Goal: Complete application form

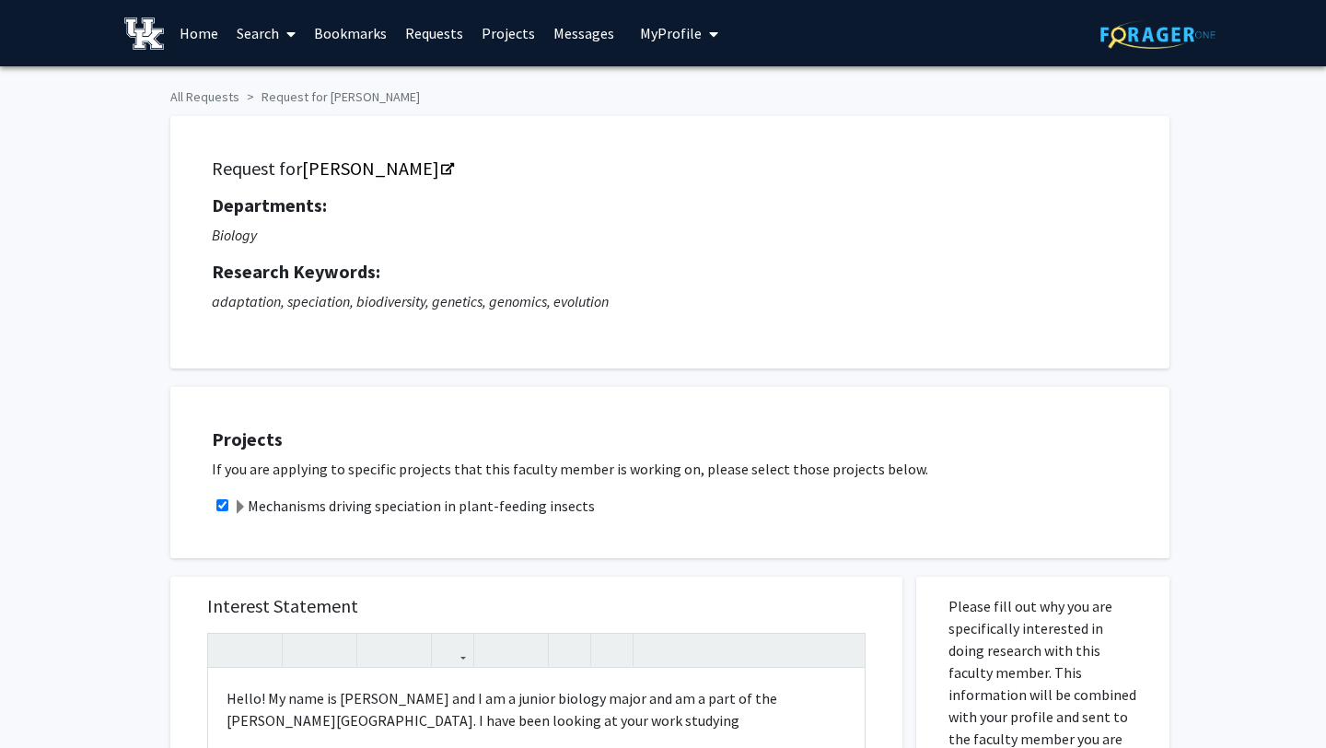
scroll to position [483, 0]
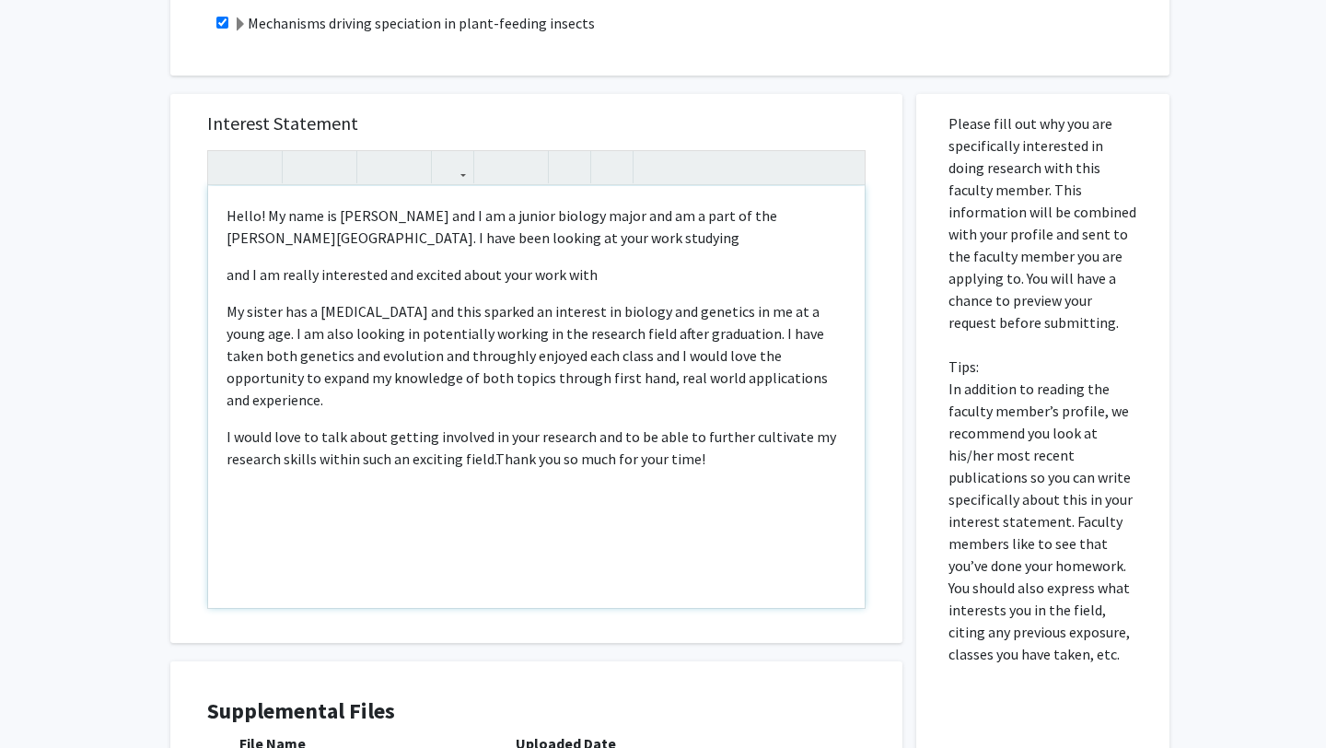
click at [571, 383] on p "My sister has a [MEDICAL_DATA] and this sparked an interest in biology and gene…" at bounding box center [537, 355] width 620 height 111
click at [613, 286] on div "Hello! My name is [PERSON_NAME] and I am a junior biology major and am a part o…" at bounding box center [536, 397] width 657 height 422
click at [619, 240] on p "Hello! My name is [PERSON_NAME] and I am a junior biology major and am a part o…" at bounding box center [537, 226] width 620 height 44
click at [228, 279] on p "and I am really interested and excited about your work with" at bounding box center [537, 274] width 620 height 22
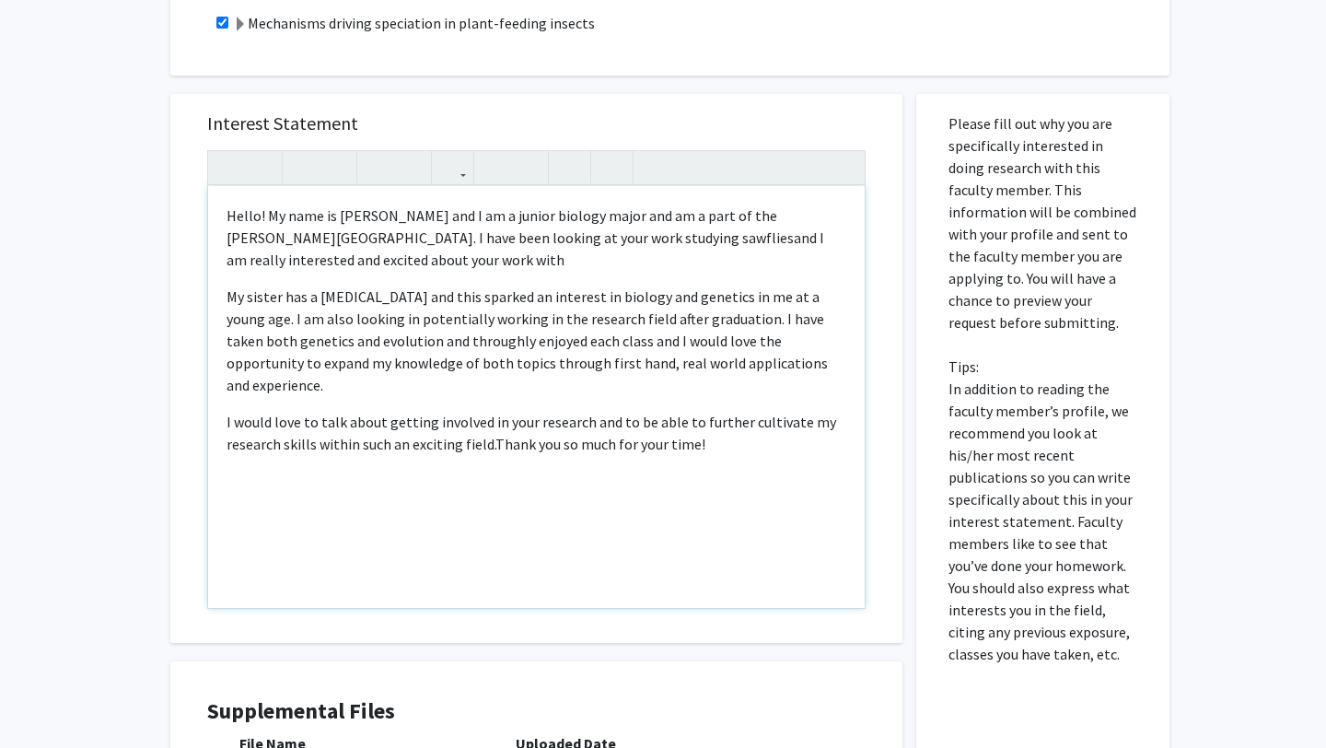
click at [381, 259] on p "Hello! My name is [PERSON_NAME] and I am a junior biology major and am a part o…" at bounding box center [537, 237] width 620 height 66
click at [666, 277] on div "Hello! My name is [PERSON_NAME] and I am a junior biology major and am a part o…" at bounding box center [536, 397] width 657 height 422
click at [562, 259] on p "Hello! My name is [PERSON_NAME] and I am a junior biology major and am a part o…" at bounding box center [537, 237] width 620 height 66
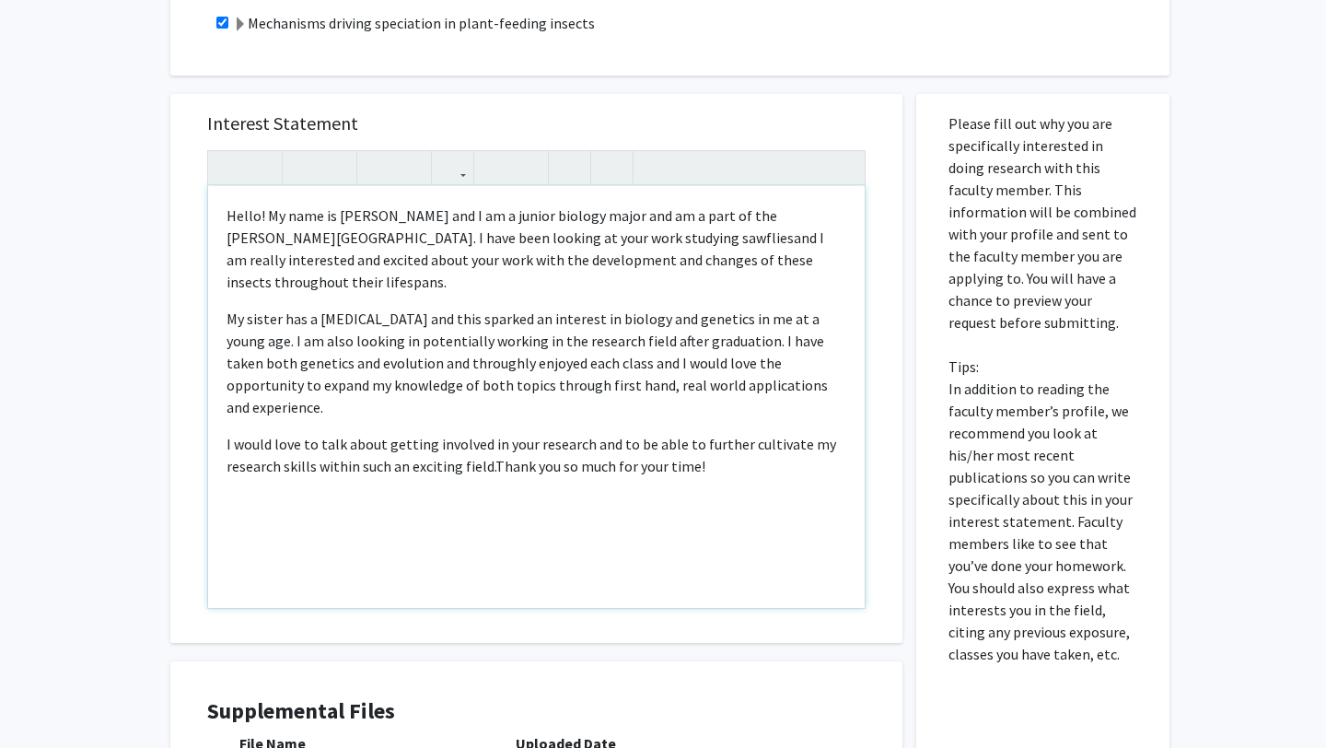
click at [457, 264] on span "and I am really interested and excited about your work with the development and…" at bounding box center [526, 259] width 598 height 63
click at [821, 254] on p "Hello! My name is [PERSON_NAME] and I am a junior biology major and am a part o…" at bounding box center [537, 248] width 620 height 88
click at [538, 240] on p "Hello! My name is [PERSON_NAME] and I am a junior biology major and am a part o…" at bounding box center [537, 248] width 620 height 88
click at [566, 288] on p "Hello! My name is [PERSON_NAME] and I am a junior biology major and am a part o…" at bounding box center [537, 248] width 620 height 88
drag, startPoint x: 803, startPoint y: 243, endPoint x: 713, endPoint y: 238, distance: 90.4
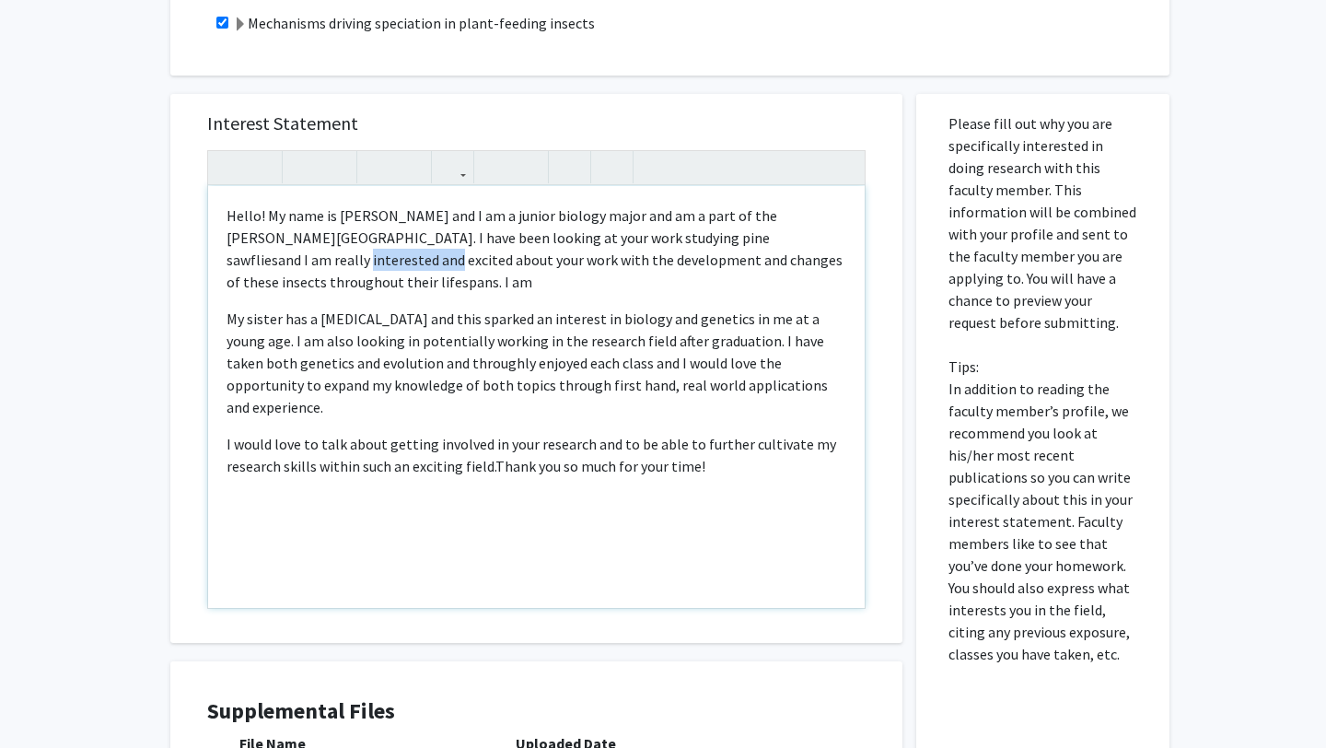
click at [713, 238] on p "Hello! My name is [PERSON_NAME] and I am a junior biology major and am a part o…" at bounding box center [537, 248] width 620 height 88
click at [791, 262] on p "Hello! My name is [PERSON_NAME] and I am a junior biology major and am a part o…" at bounding box center [537, 248] width 620 height 88
click at [723, 320] on p "My sister has a [MEDICAL_DATA] and this sparked an interest in biology and gene…" at bounding box center [537, 363] width 620 height 111
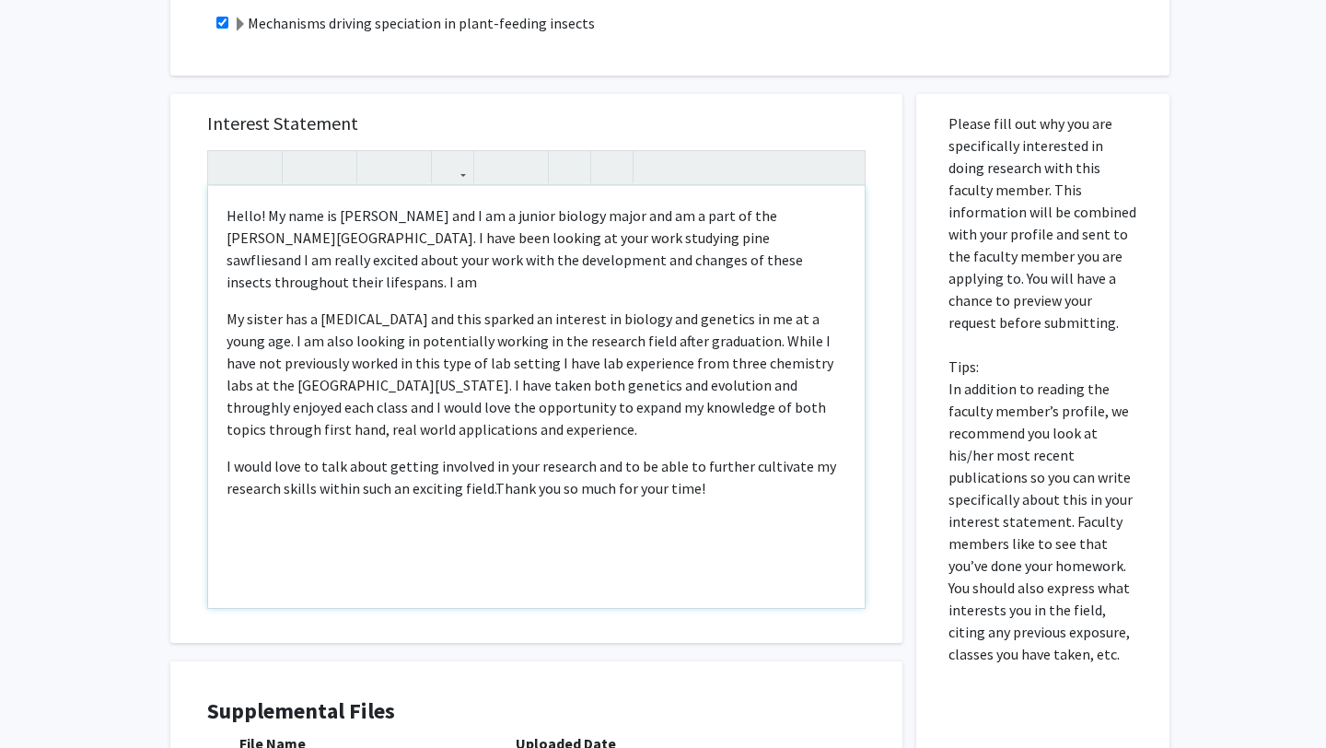
click at [828, 338] on p "My sister has a [MEDICAL_DATA] and this sparked an interest in biology and gene…" at bounding box center [537, 374] width 620 height 133
click at [808, 341] on p "My sister has a [MEDICAL_DATA] and this sparked an interest in biology and gene…" at bounding box center [537, 374] width 620 height 133
click at [791, 341] on p "My sister has a [MEDICAL_DATA] and this sparked an interest in biology and gene…" at bounding box center [537, 374] width 620 height 133
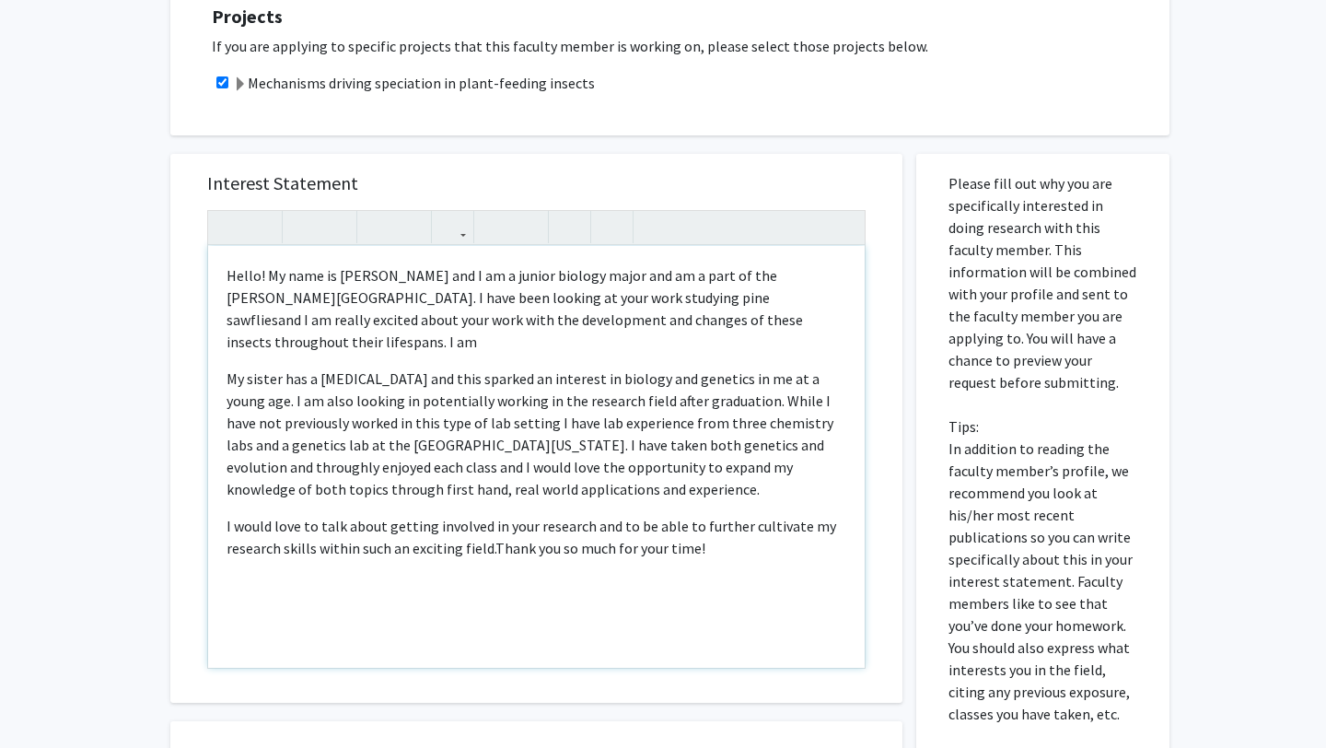
scroll to position [415, 0]
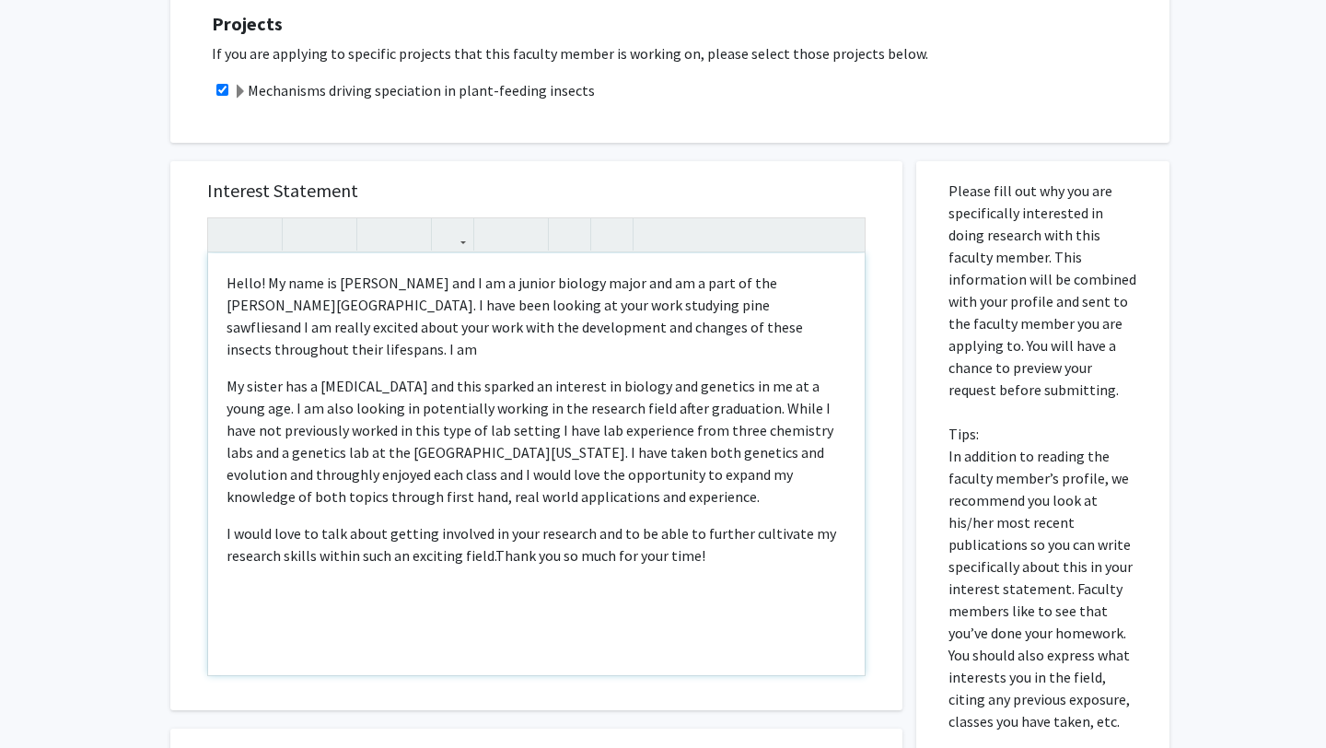
click at [477, 375] on p "My sister has a [MEDICAL_DATA] and this sparked an interest in biology and gene…" at bounding box center [537, 441] width 620 height 133
click at [473, 375] on p "My sister has a [MEDICAL_DATA] and this sparked an interest in biology and gene…" at bounding box center [537, 441] width 620 height 133
click at [812, 332] on p "Hello! My name is [PERSON_NAME] and I am a junior biology major and am a part o…" at bounding box center [537, 316] width 620 height 88
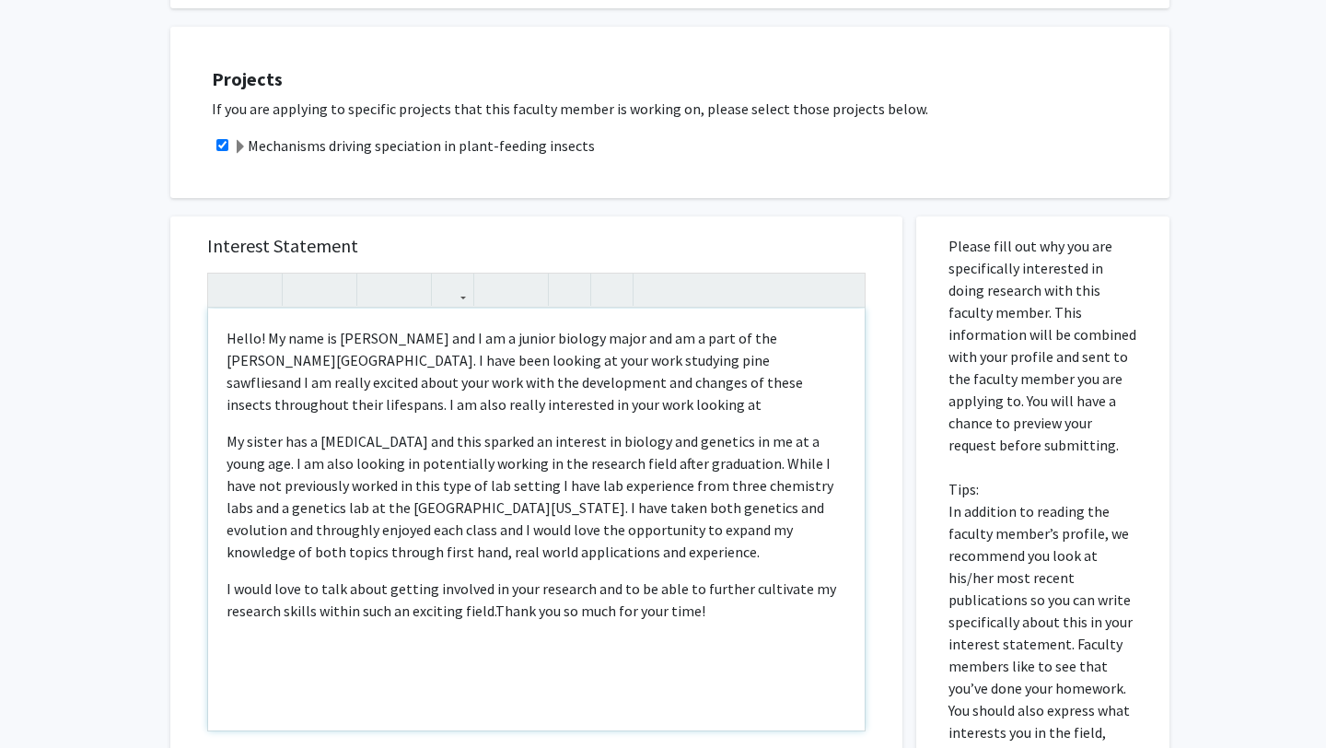
scroll to position [344, 0]
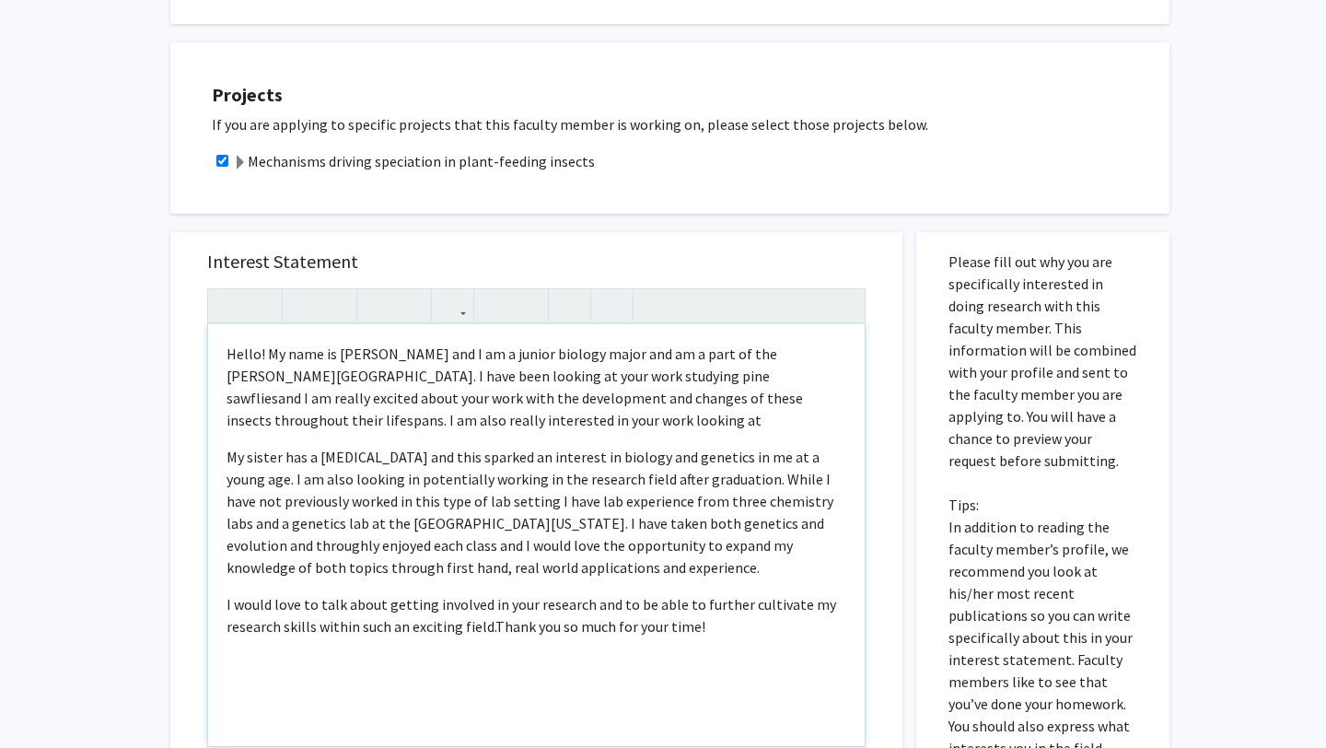
click at [525, 429] on p "Hello! My name is [PERSON_NAME] and I am a junior biology major and am a part o…" at bounding box center [537, 387] width 620 height 88
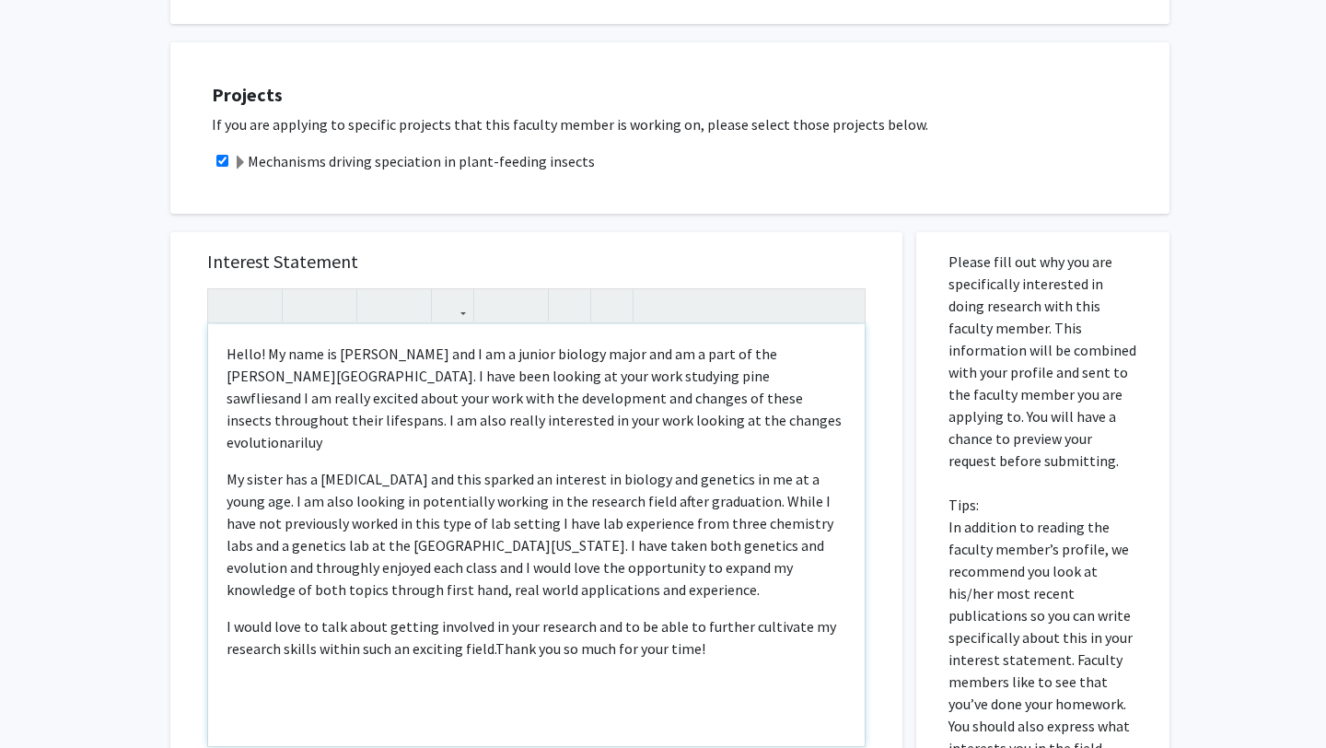
click at [560, 415] on span "and I am really excited about your work with the development and changes of the…" at bounding box center [534, 420] width 615 height 63
click at [454, 429] on p "Hello! My name is [PERSON_NAME] and I am a junior biology major and am a part o…" at bounding box center [537, 398] width 620 height 111
click at [613, 425] on p "Hello! My name is [PERSON_NAME] and I am a junior biology major and am a part o…" at bounding box center [537, 398] width 620 height 111
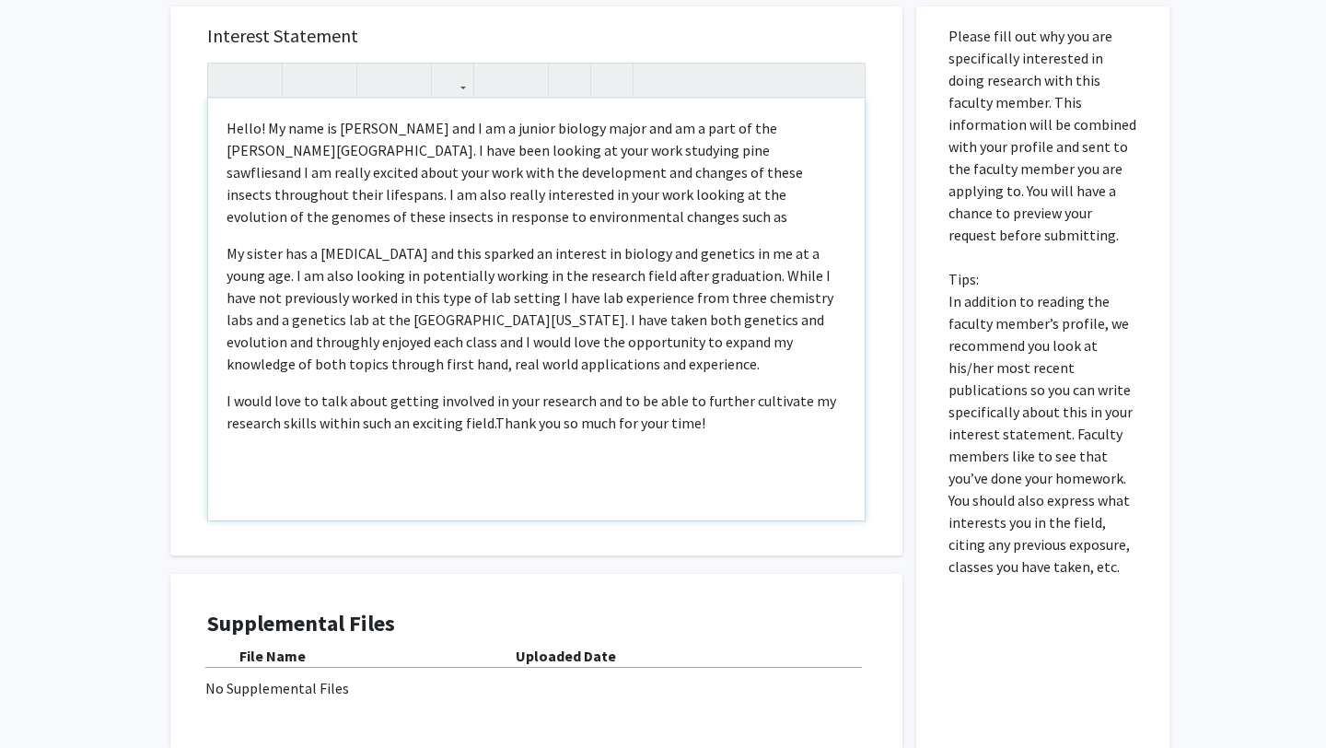
scroll to position [569, 0]
click at [754, 338] on p "My sister has a [MEDICAL_DATA] and this sparked an interest in biology and gene…" at bounding box center [537, 309] width 620 height 133
click at [577, 216] on p "Hello! My name is [PERSON_NAME] and I am a junior biology major and am a part o…" at bounding box center [537, 173] width 620 height 111
click at [612, 199] on span "and I am really excited about your work with the development and changes of the…" at bounding box center [515, 195] width 577 height 63
click at [606, 216] on p "Hello! My name is [PERSON_NAME] and I am a junior biology major and am a part o…" at bounding box center [537, 173] width 620 height 111
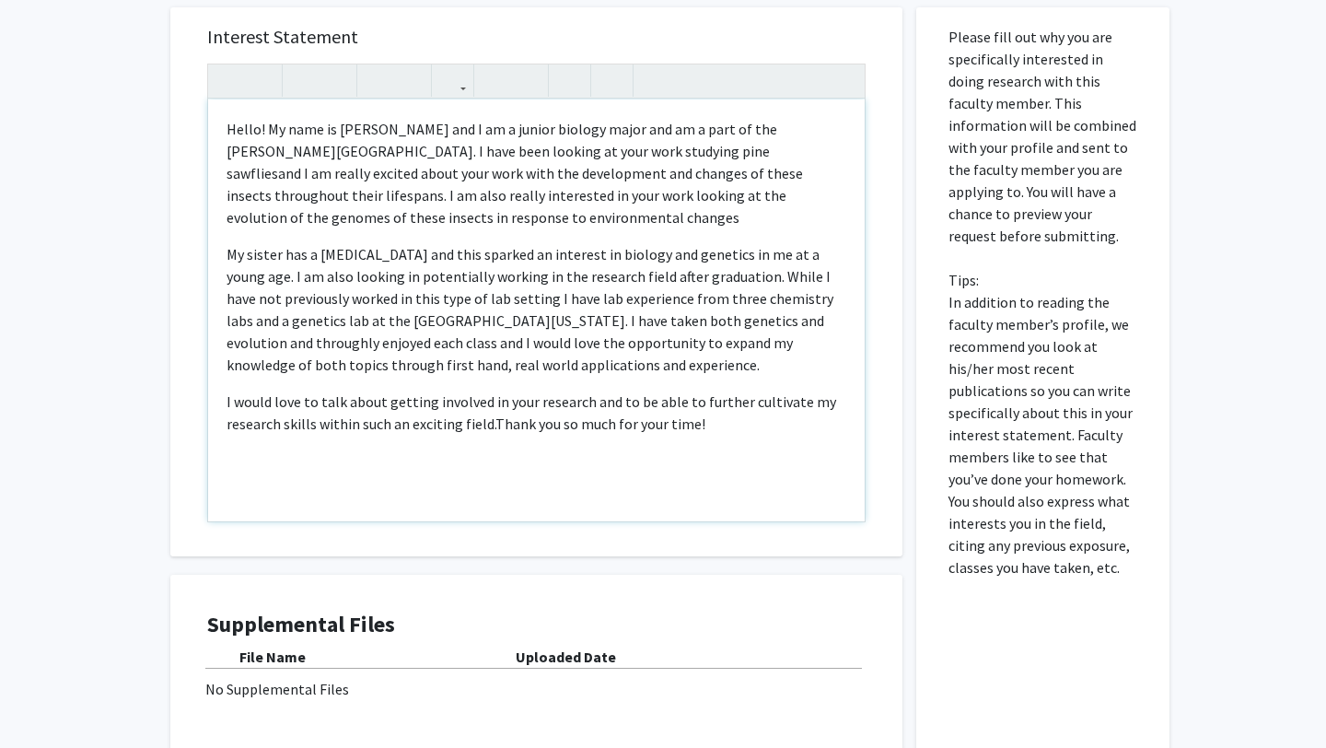
click at [613, 199] on span "and I am really excited about your work with the development and changes of the…" at bounding box center [515, 195] width 577 height 63
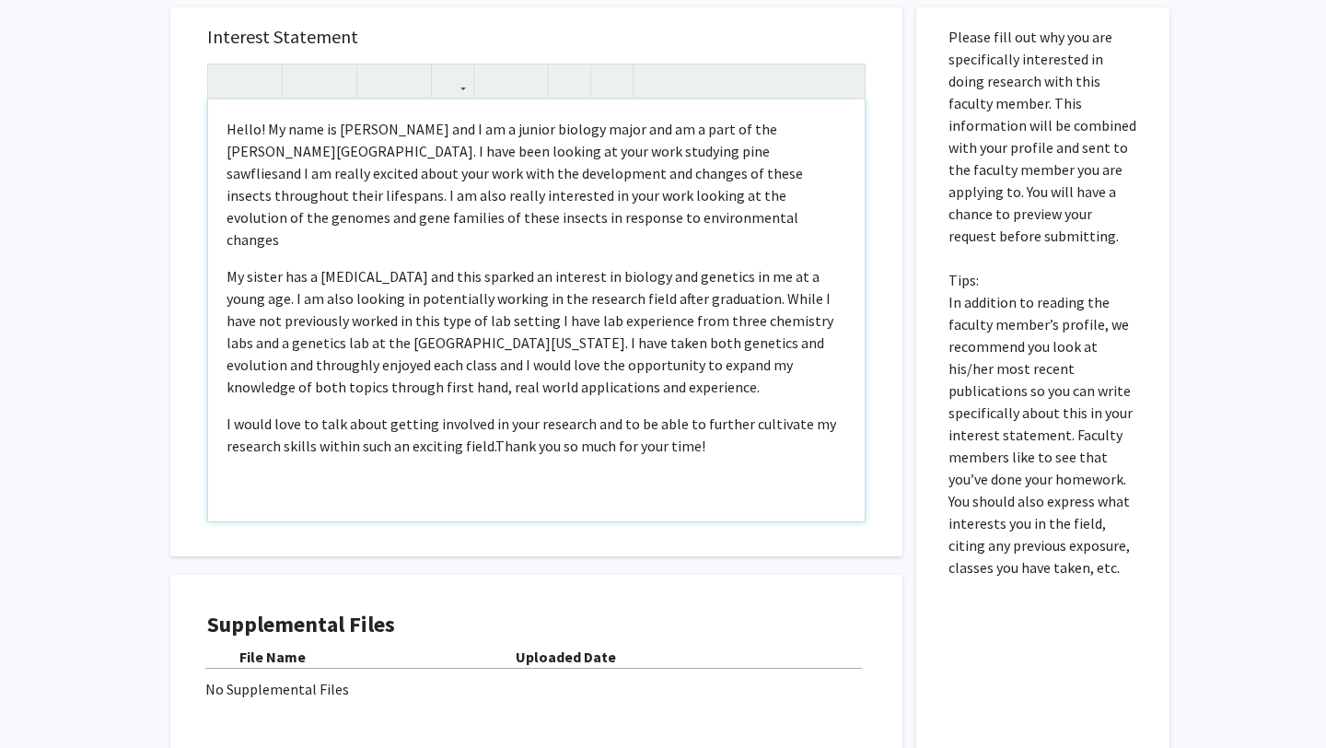
click at [477, 231] on div "Hello! My name is [PERSON_NAME] and I am a junior biology major and am a part o…" at bounding box center [536, 310] width 657 height 422
click at [636, 223] on p "Hello! My name is [PERSON_NAME] and I am a junior biology major and am a part o…" at bounding box center [537, 184] width 620 height 133
click at [538, 224] on span "and I am really excited about your work with the development and changes of the…" at bounding box center [515, 206] width 577 height 85
click at [642, 234] on div "Hello! My name is [PERSON_NAME] and I am a junior biology major and am a part o…" at bounding box center [536, 310] width 657 height 422
click at [648, 210] on p "Hello! My name is [PERSON_NAME] and I am a junior biology major and am a part o…" at bounding box center [537, 184] width 620 height 133
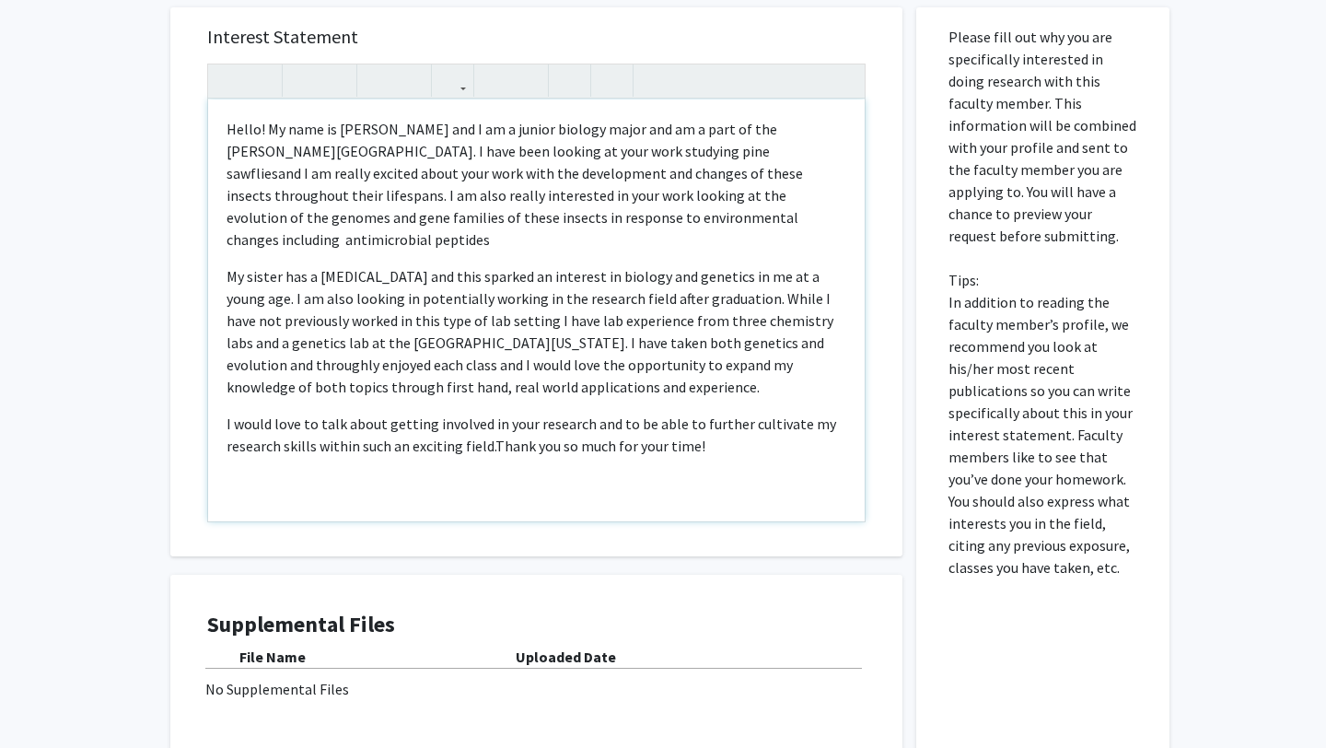
click at [514, 224] on span "and I am really excited about your work with the development and changes of the…" at bounding box center [515, 206] width 577 height 85
click at [654, 228] on p "Hello! My name is [PERSON_NAME] and I am a junior biology major and am a part o…" at bounding box center [537, 184] width 620 height 133
click at [661, 222] on span "and I am really excited about your work with the development and changes of the…" at bounding box center [515, 206] width 577 height 85
drag, startPoint x: 728, startPoint y: 194, endPoint x: 639, endPoint y: 201, distance: 88.7
click at [639, 201] on span "and I am really excited about your work with the development and changes of the…" at bounding box center [515, 206] width 577 height 85
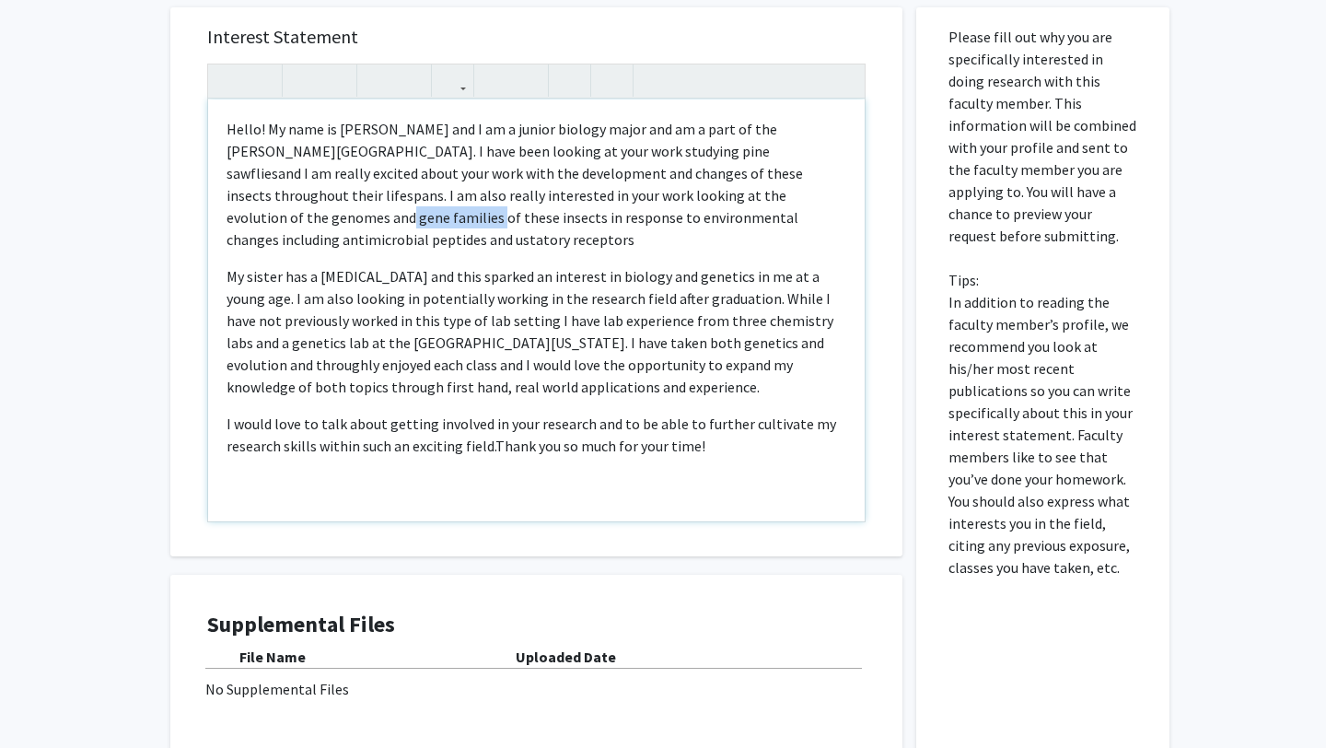
copy span "gene families"
click at [443, 219] on span "and I am really excited about your work with the development and changes of the…" at bounding box center [515, 206] width 577 height 85
click at [434, 218] on span "and I am really excited about your work with the development and changes of the…" at bounding box center [515, 206] width 577 height 85
click at [463, 221] on span "and I am really excited about your work with the development and changes of the…" at bounding box center [527, 206] width 601 height 85
click at [540, 228] on p "Hello! My name is [PERSON_NAME] and I am a junior biology major and am a part o…" at bounding box center [537, 184] width 620 height 133
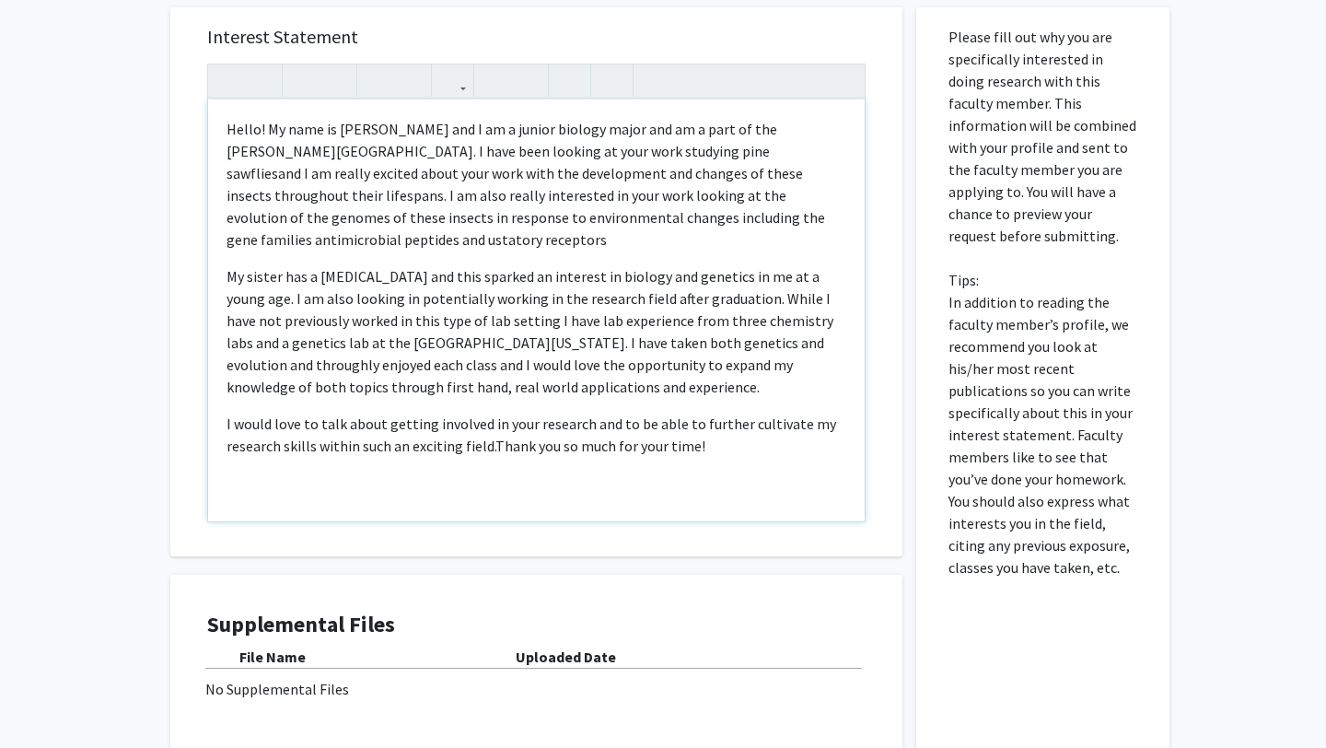
click at [714, 221] on span "and I am really excited about your work with the development and changes of the…" at bounding box center [526, 206] width 599 height 85
click at [720, 230] on div "Hello! My name is [PERSON_NAME] and I am a junior biology major and am a part o…" at bounding box center [536, 310] width 657 height 422
click at [825, 223] on span "and I am really excited about your work with the development and changes of the…" at bounding box center [526, 206] width 599 height 85
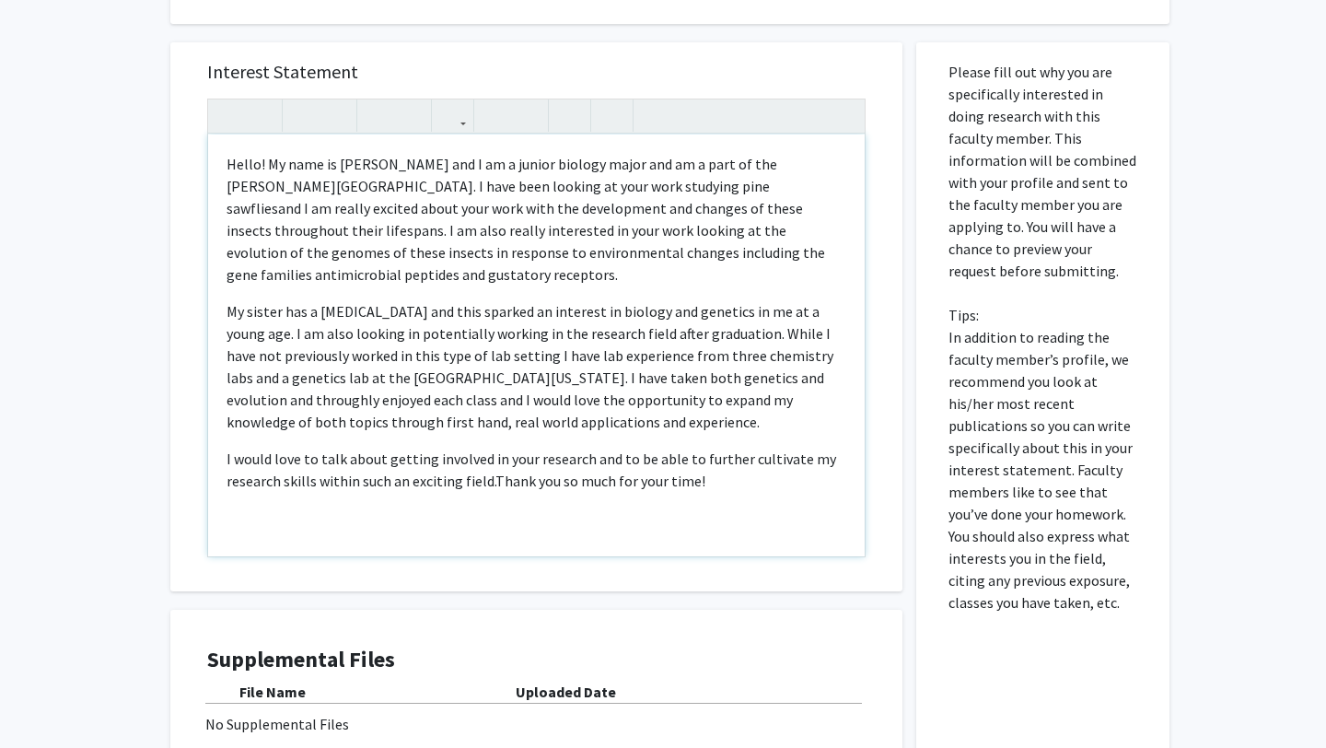
scroll to position [522, 0]
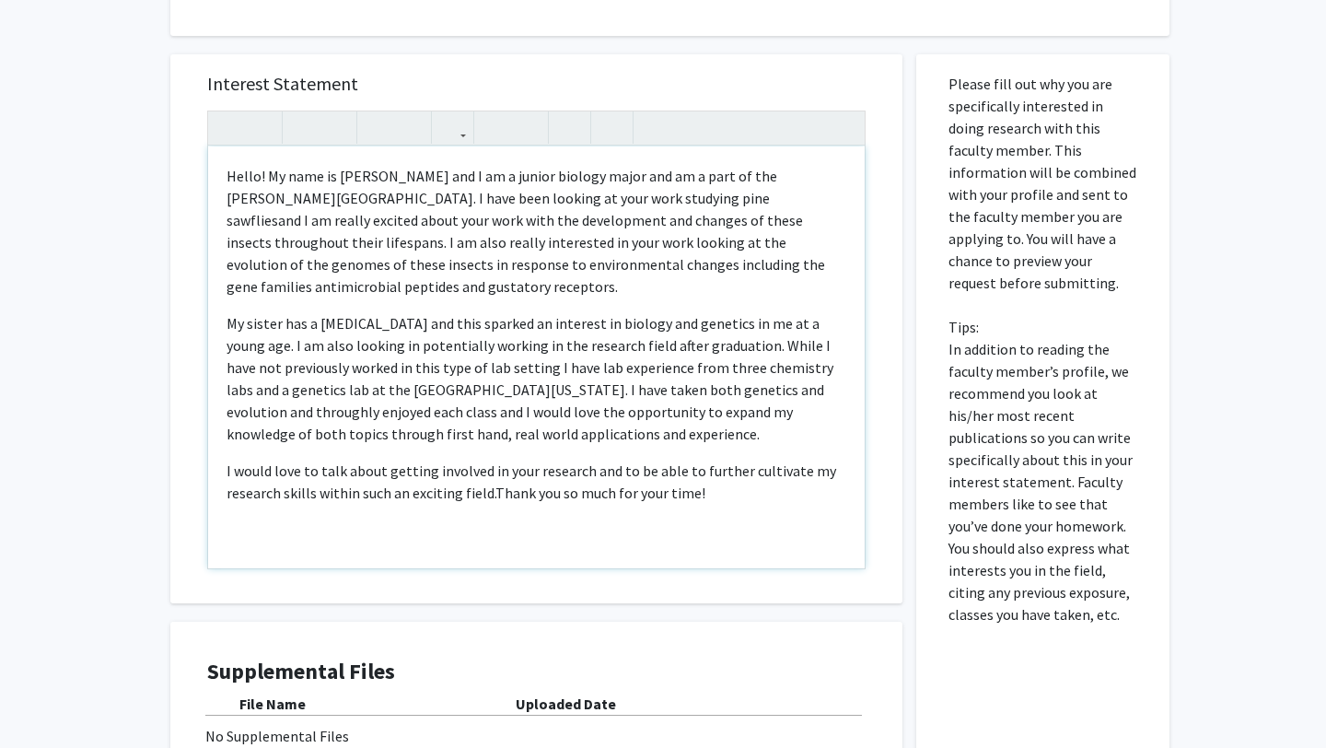
click at [448, 258] on span "and I am really excited about your work with the development and changes of the…" at bounding box center [526, 253] width 599 height 85
click at [532, 266] on span "and I am really excited about your work with the development and changes of the…" at bounding box center [526, 253] width 599 height 85
click at [539, 267] on span "and I am really excited about your work with the development and changes of the…" at bounding box center [526, 253] width 599 height 85
click at [432, 273] on span "and I am really excited about your work with the development and changes of the…" at bounding box center [526, 253] width 599 height 85
click at [608, 274] on p "Hello! My name is [PERSON_NAME] and I am a junior biology major and am a part o…" at bounding box center [537, 231] width 620 height 133
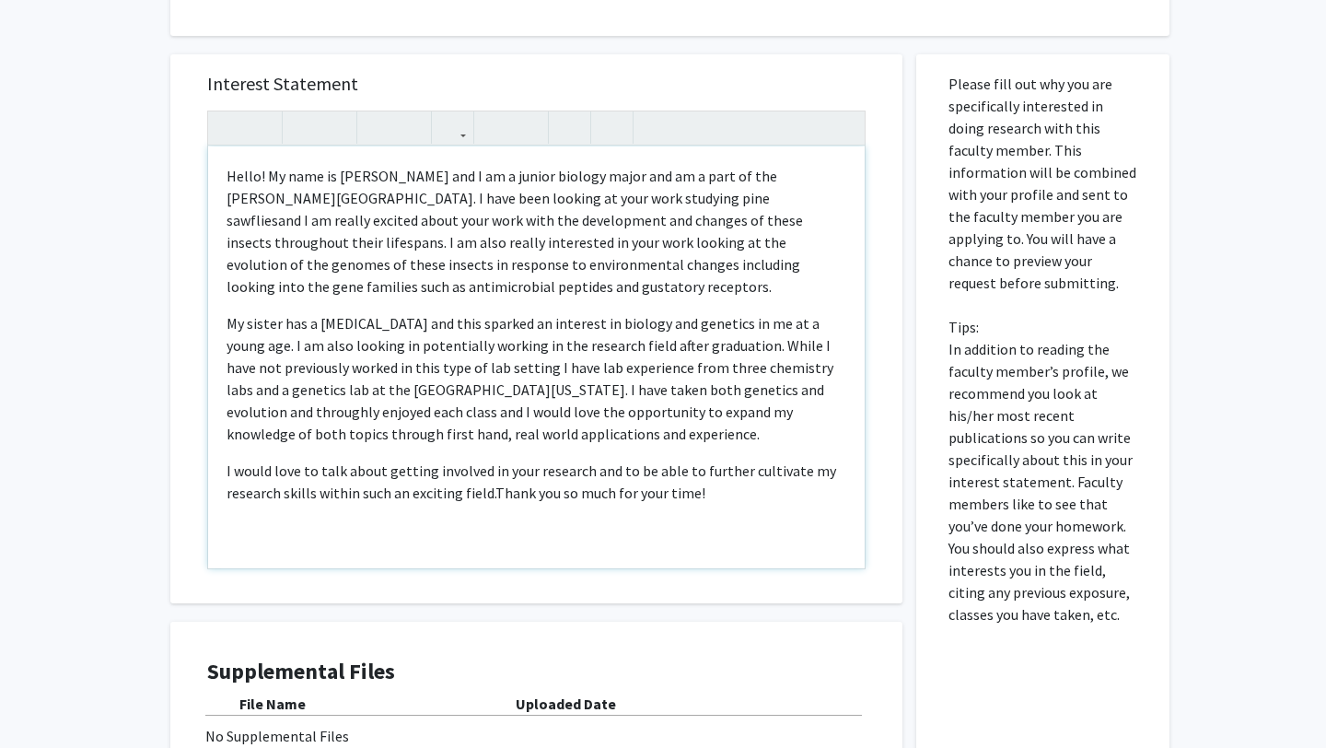
click at [615, 274] on p "Hello! My name is [PERSON_NAME] and I am a junior biology major and am a part o…" at bounding box center [537, 231] width 620 height 133
click at [647, 274] on p "Hello! My name is [PERSON_NAME] and I am a junior biology major and am a part o…" at bounding box center [537, 231] width 620 height 133
click at [617, 262] on span "and I am really excited about your work with the development and changes of the…" at bounding box center [515, 253] width 577 height 85
click at [658, 272] on span "and I am really excited about your work with the development and changes of the…" at bounding box center [515, 253] width 577 height 85
drag, startPoint x: 663, startPoint y: 269, endPoint x: 619, endPoint y: 271, distance: 44.3
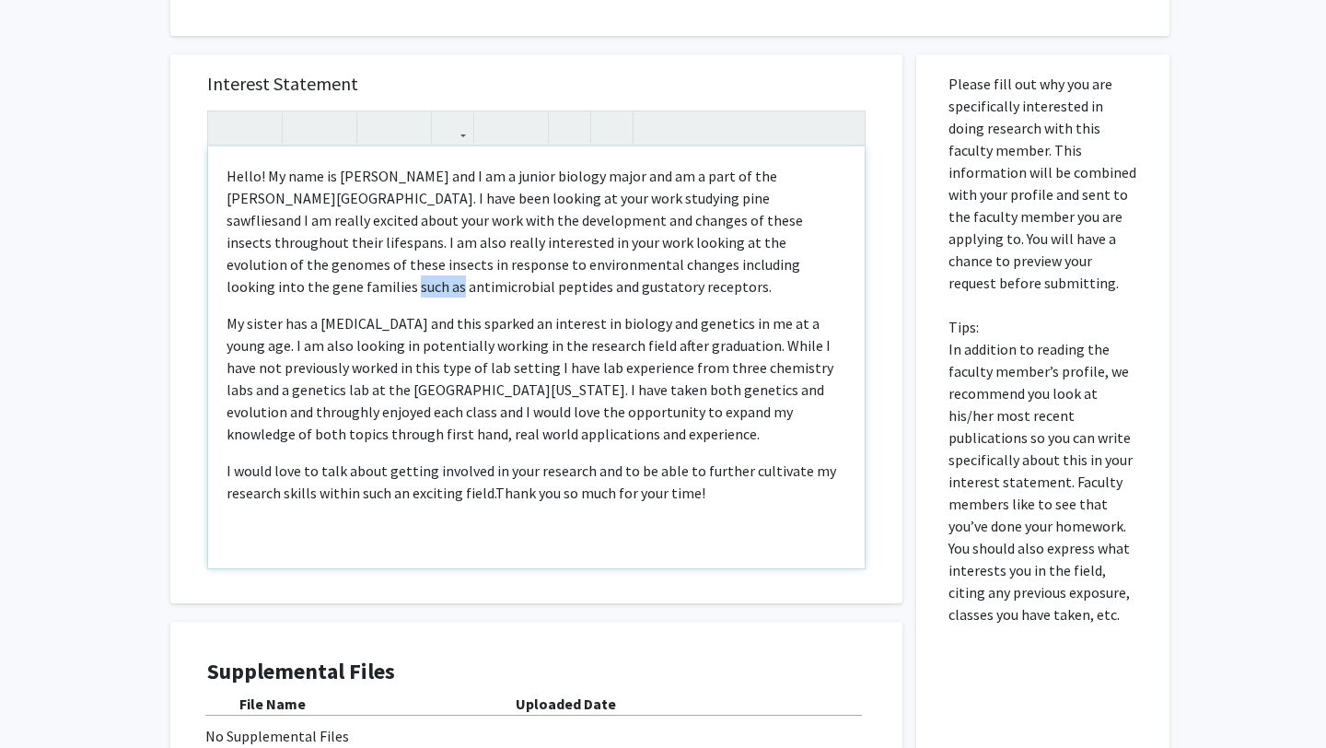
click at [619, 271] on span "and I am really excited about your work with the development and changes of the…" at bounding box center [515, 253] width 577 height 85
type textarea "<p>Hello! My name is [PERSON_NAME] and I am a junior biology major and am a par…"
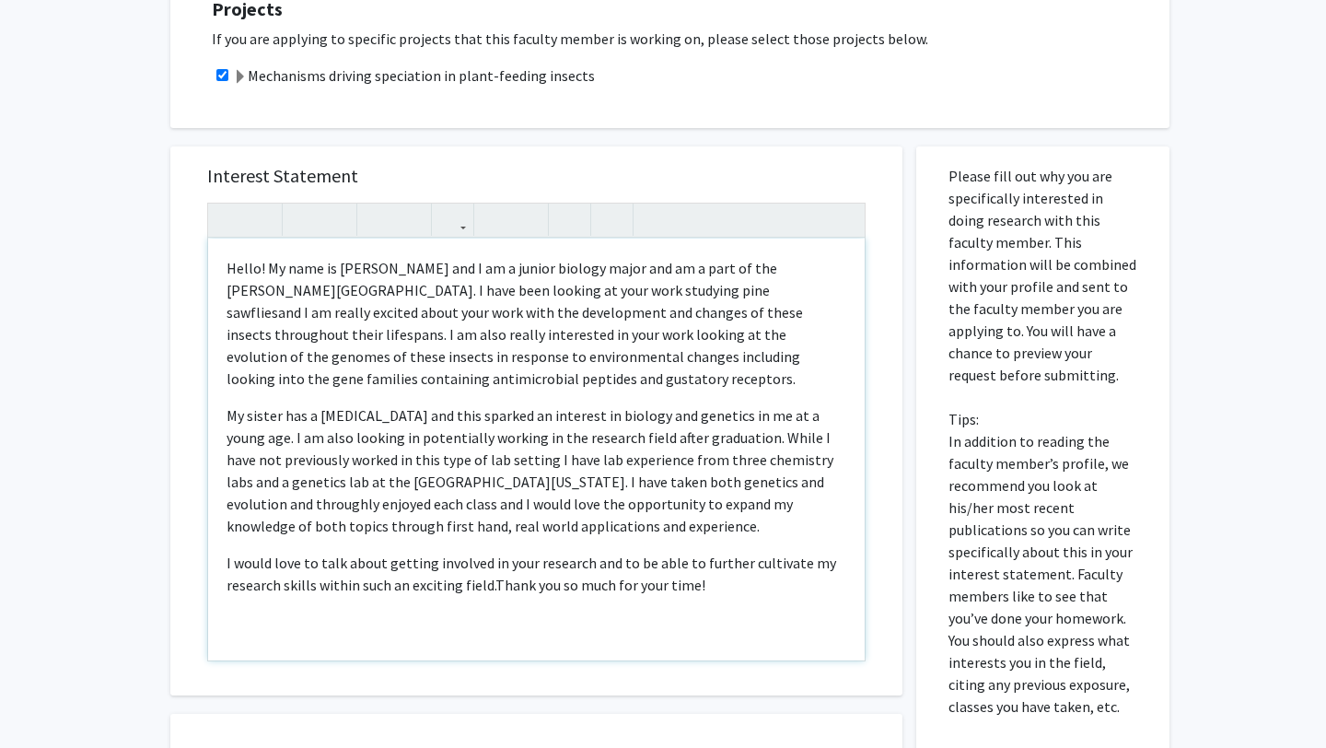
scroll to position [436, 0]
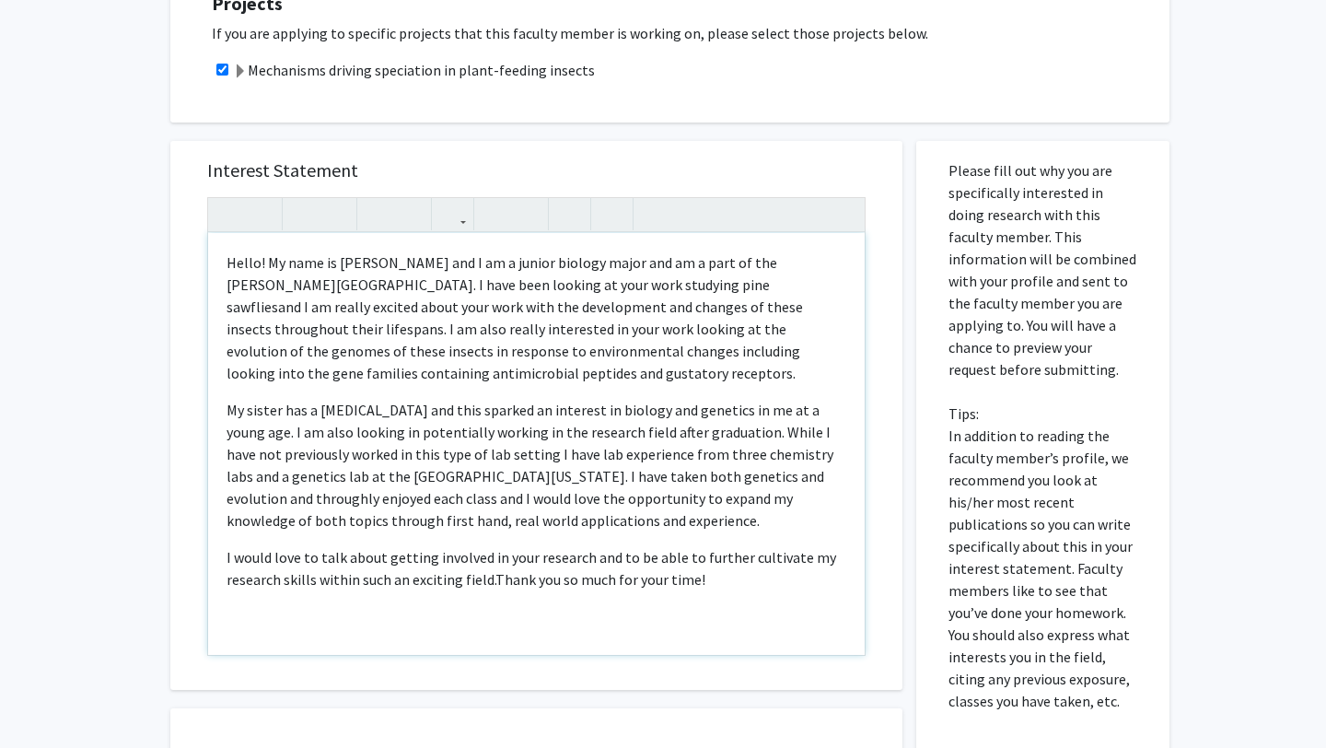
click at [411, 373] on p "Hello! My name is [PERSON_NAME] and I am a junior biology major and am a part o…" at bounding box center [537, 317] width 620 height 133
click at [362, 370] on span "and I am really excited about your work with the development and changes of the…" at bounding box center [515, 340] width 577 height 85
click at [366, 364] on span "and I am really excited about your work with the development and changes of the…" at bounding box center [515, 340] width 577 height 85
click at [369, 351] on span "and I am really excited about your work with the development and changes of the…" at bounding box center [515, 340] width 577 height 85
click at [380, 375] on p "Hello! My name is [PERSON_NAME] and I am a junior biology major and am a part o…" at bounding box center [537, 317] width 620 height 133
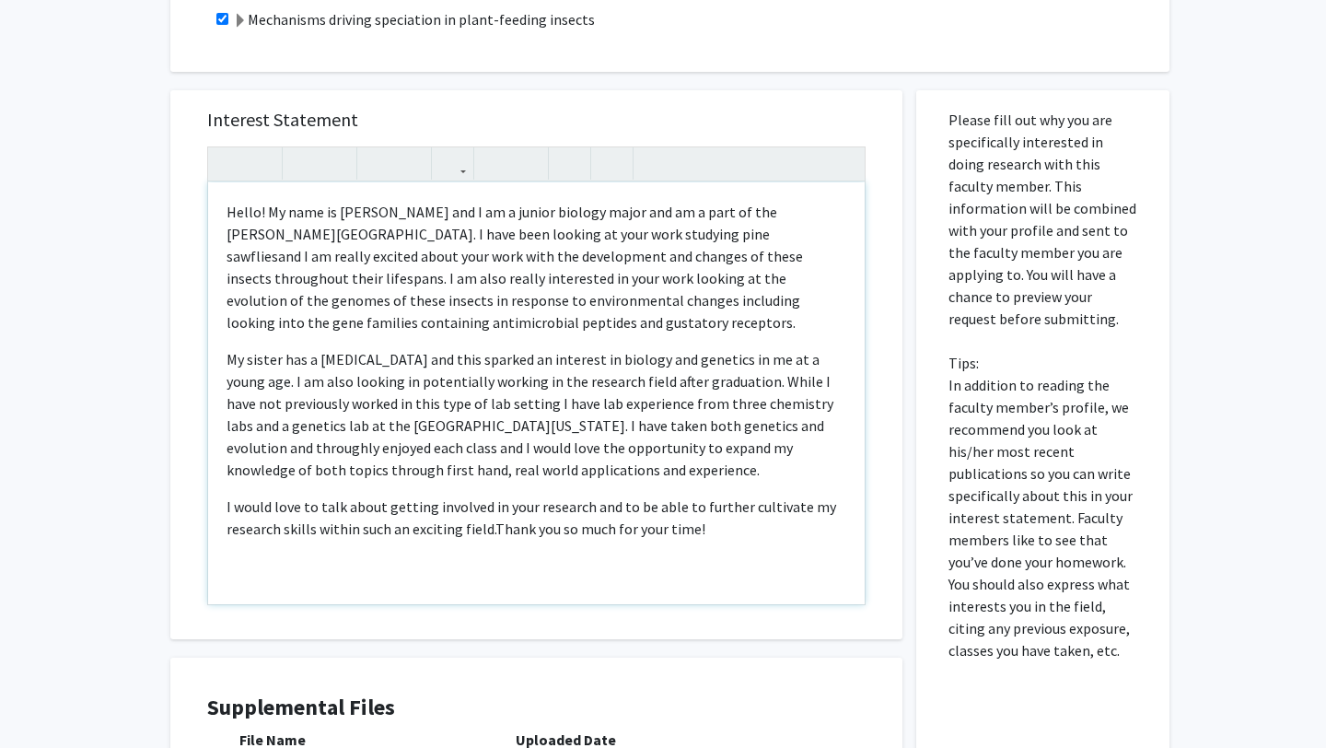
scroll to position [491, 0]
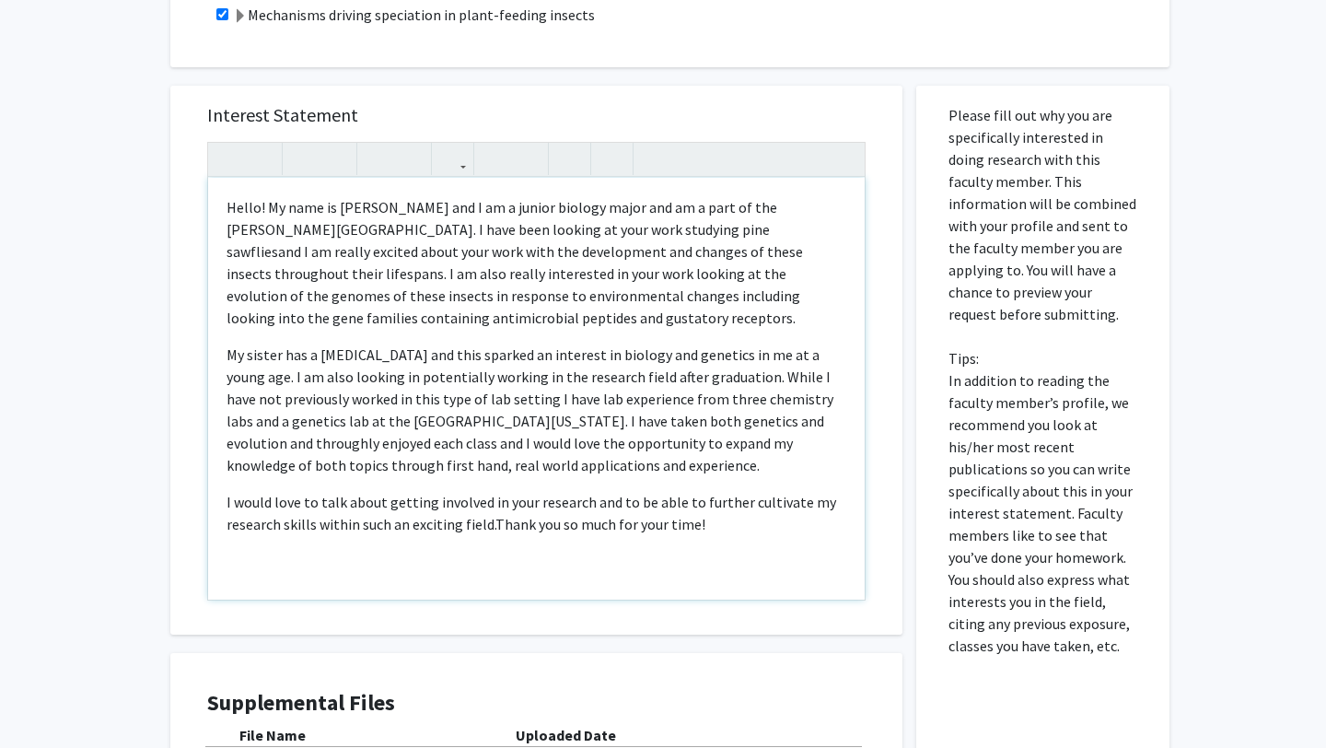
click at [740, 257] on span "and I am really excited about your work with the development and changes of the…" at bounding box center [515, 284] width 577 height 85
click at [736, 267] on span "and I am really excited about your work with the development and changes of the…" at bounding box center [515, 284] width 577 height 85
click at [736, 252] on span "and I am really excited about your work with the development and changes of the…" at bounding box center [515, 284] width 577 height 85
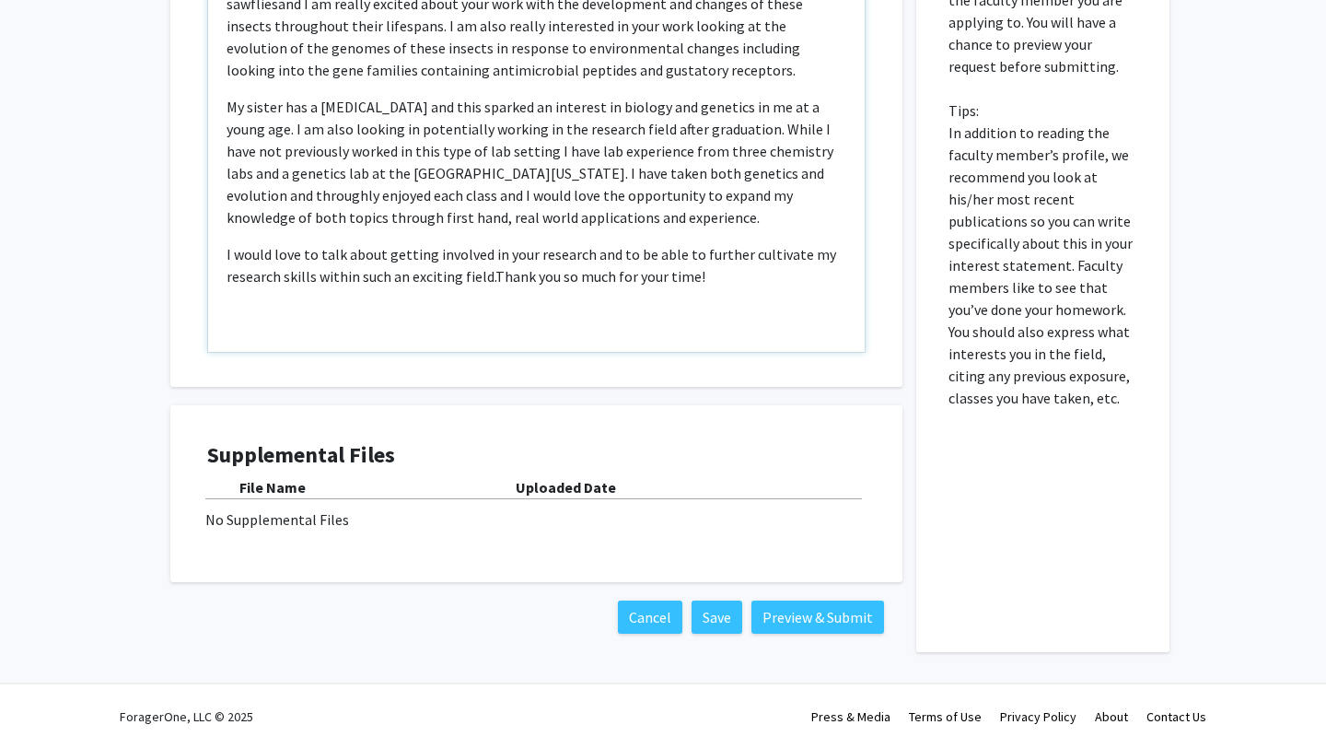
scroll to position [740, 0]
click at [786, 620] on button "Preview & Submit" at bounding box center [818, 616] width 133 height 33
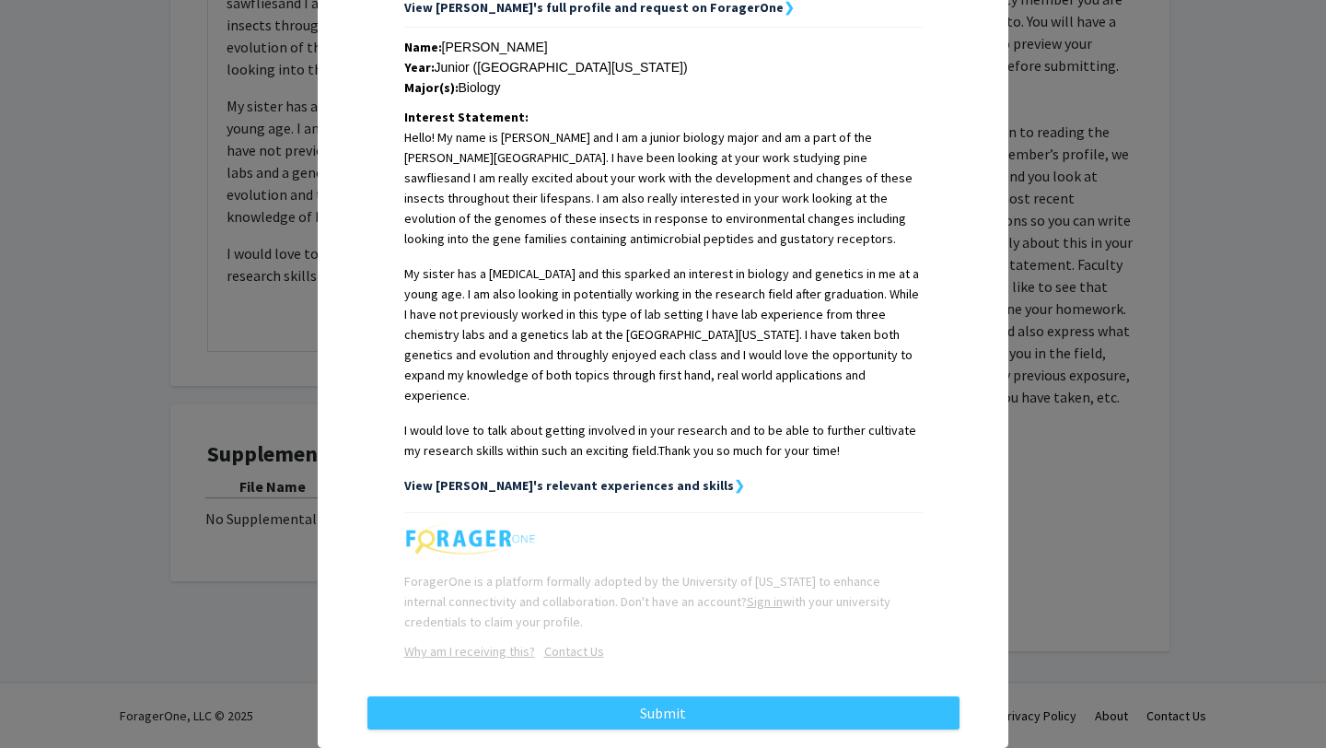
scroll to position [401, 0]
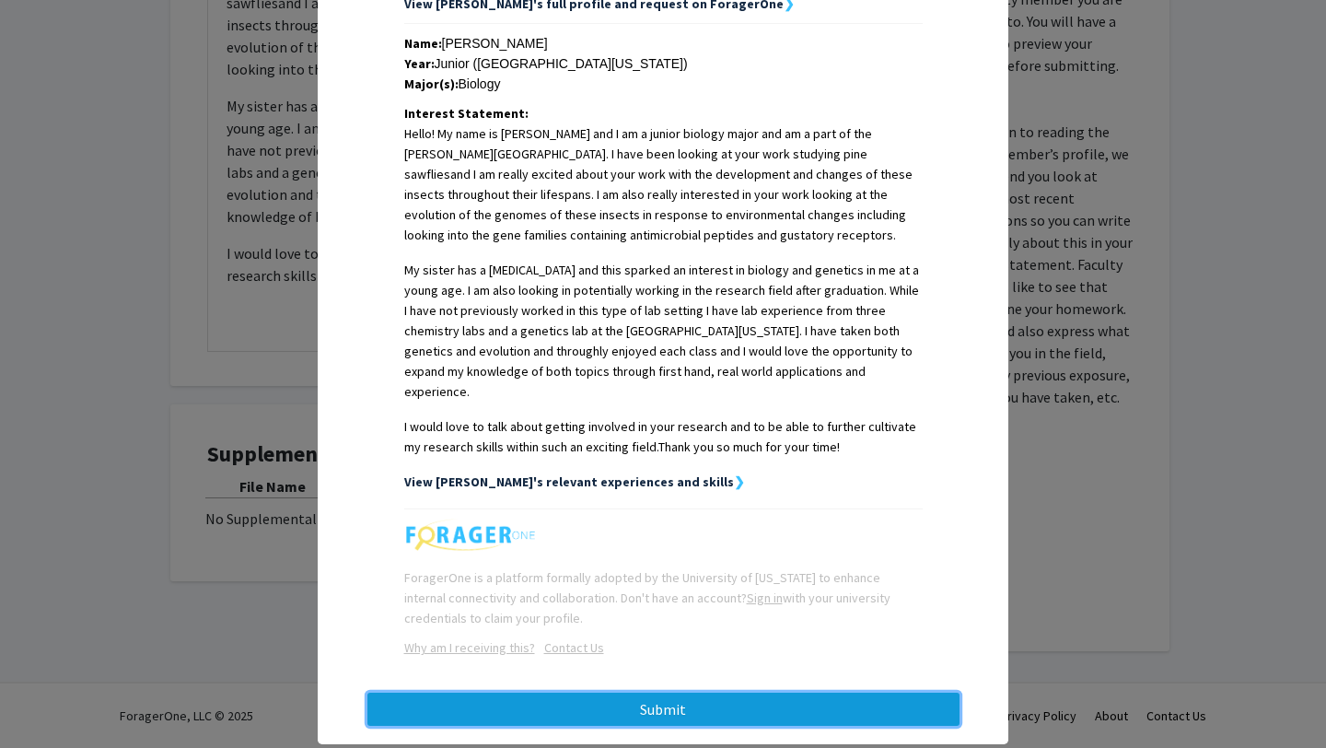
click at [729, 693] on button "Submit" at bounding box center [664, 709] width 592 height 33
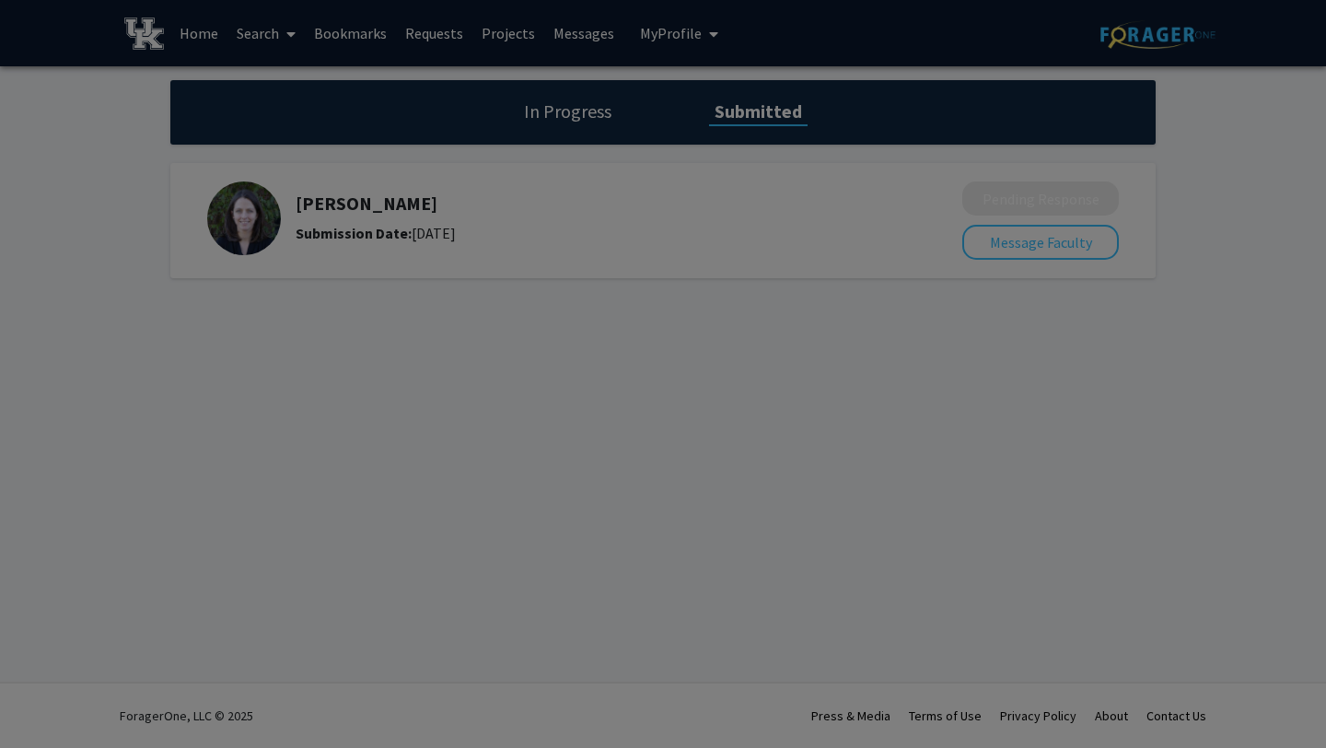
click at [558, 129] on div at bounding box center [663, 374] width 1326 height 748
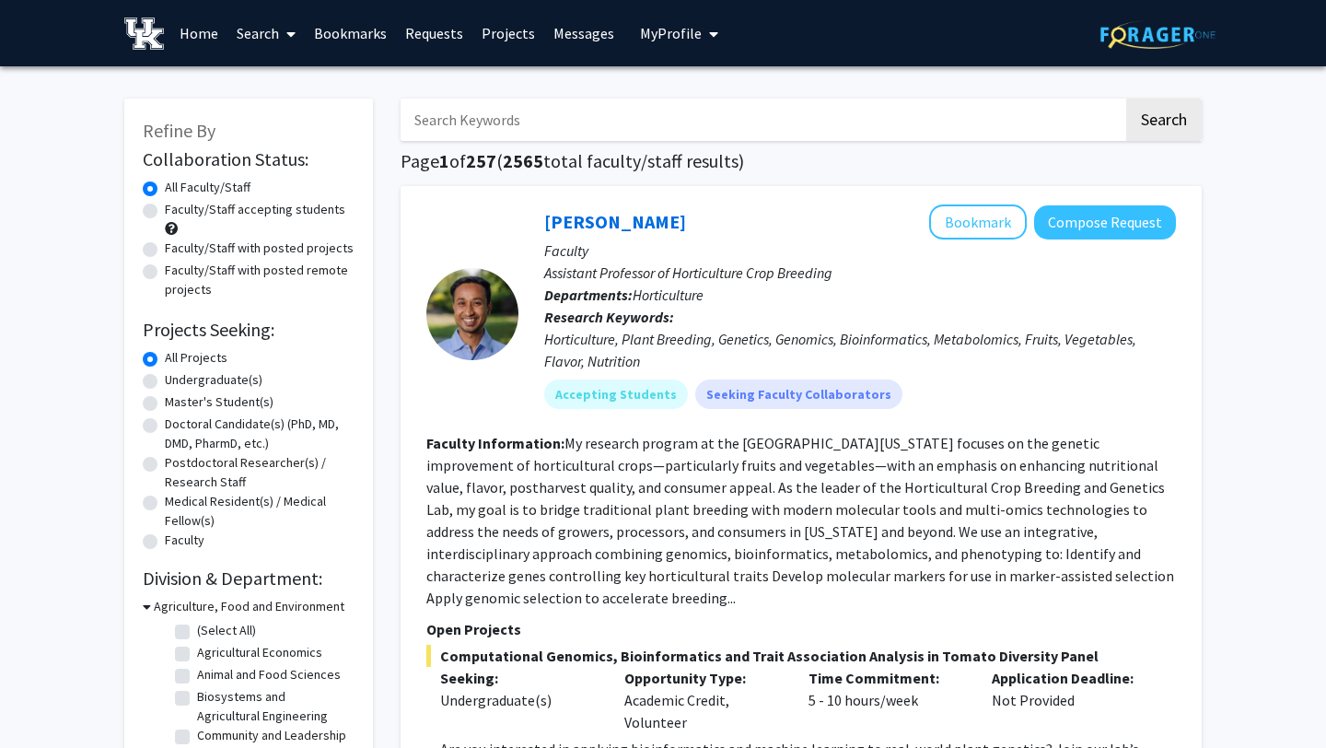
click at [635, 21] on button "My Profile" at bounding box center [679, 33] width 89 height 66
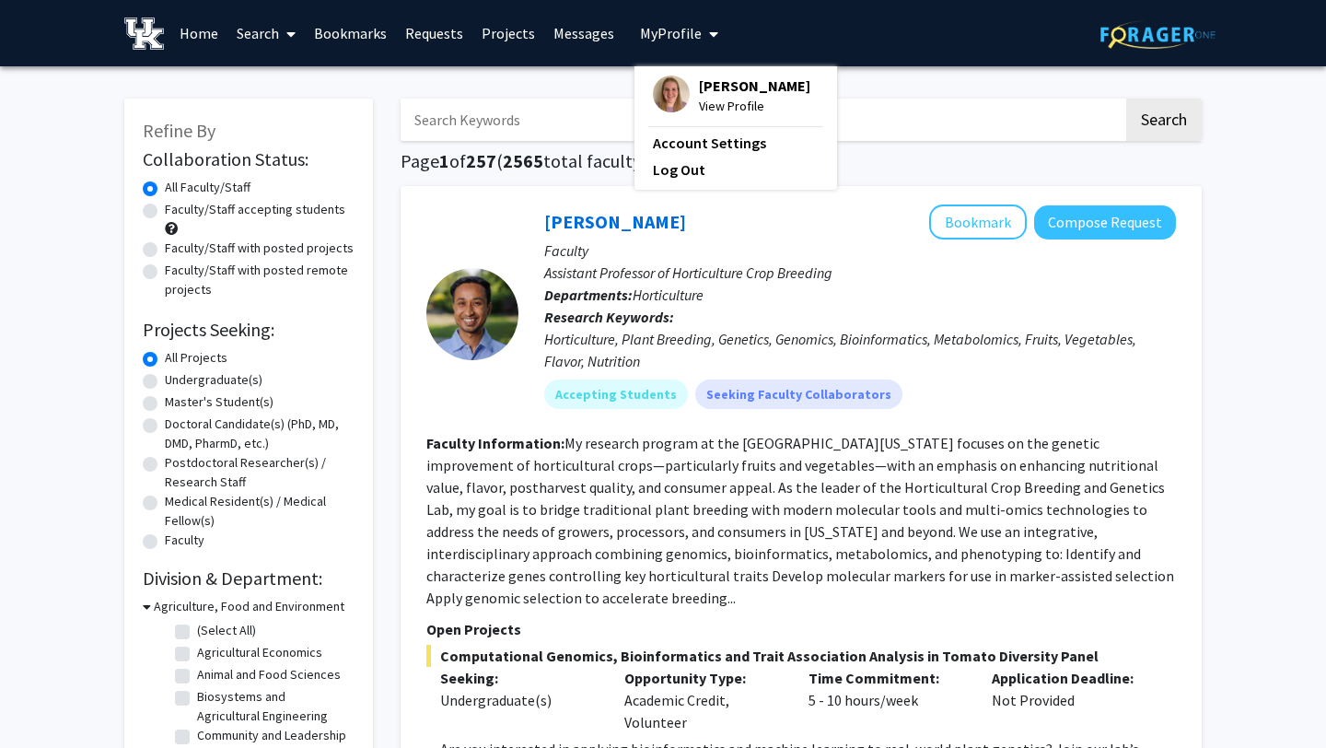
click at [705, 96] on span "View Profile" at bounding box center [754, 106] width 111 height 20
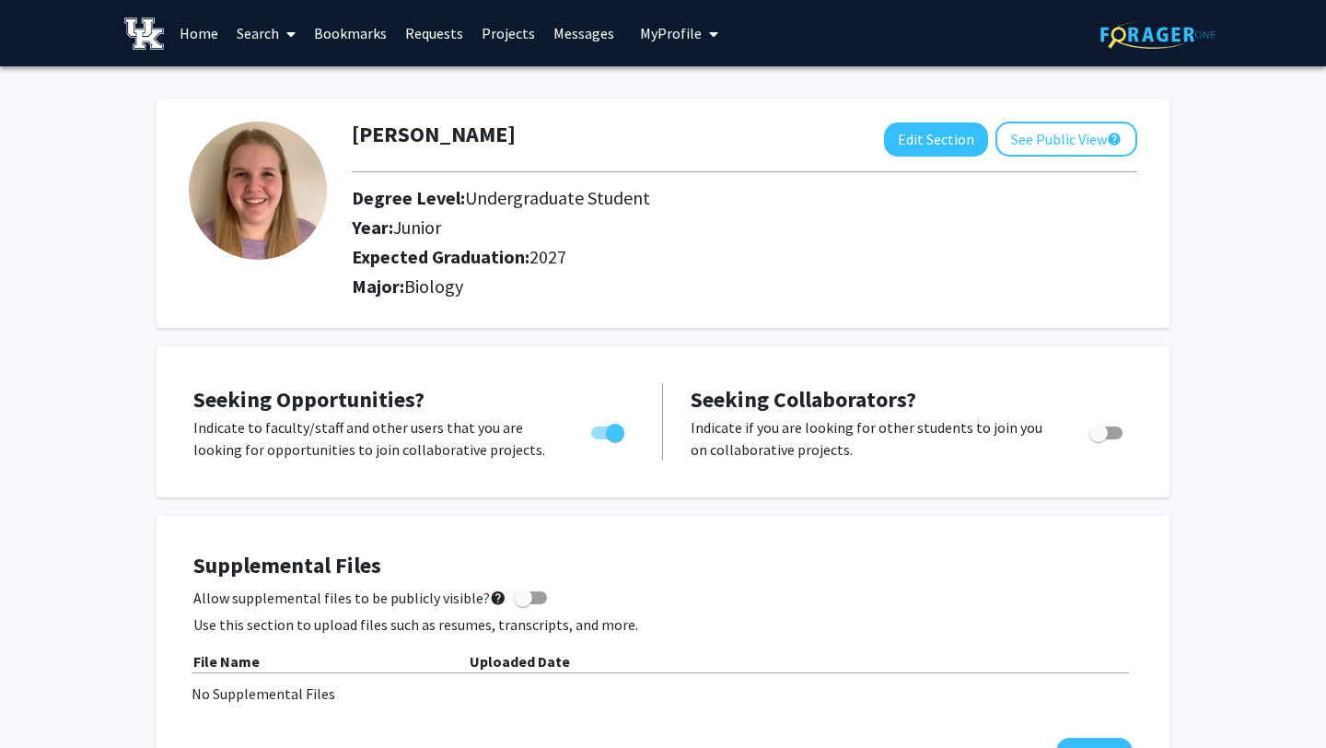
click at [663, 35] on span "My Profile" at bounding box center [671, 33] width 62 height 18
click at [577, 27] on link "Messages" at bounding box center [583, 33] width 79 height 64
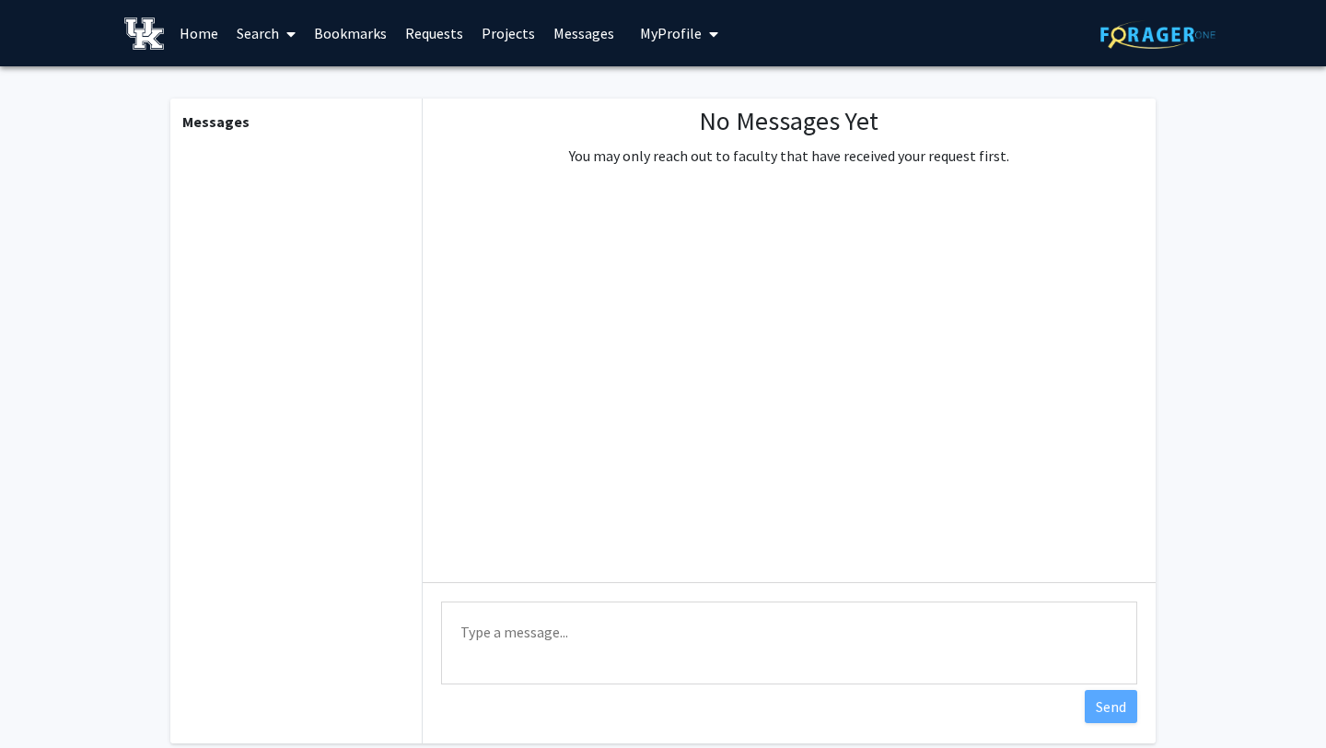
click at [473, 46] on link "Projects" at bounding box center [509, 33] width 72 height 64
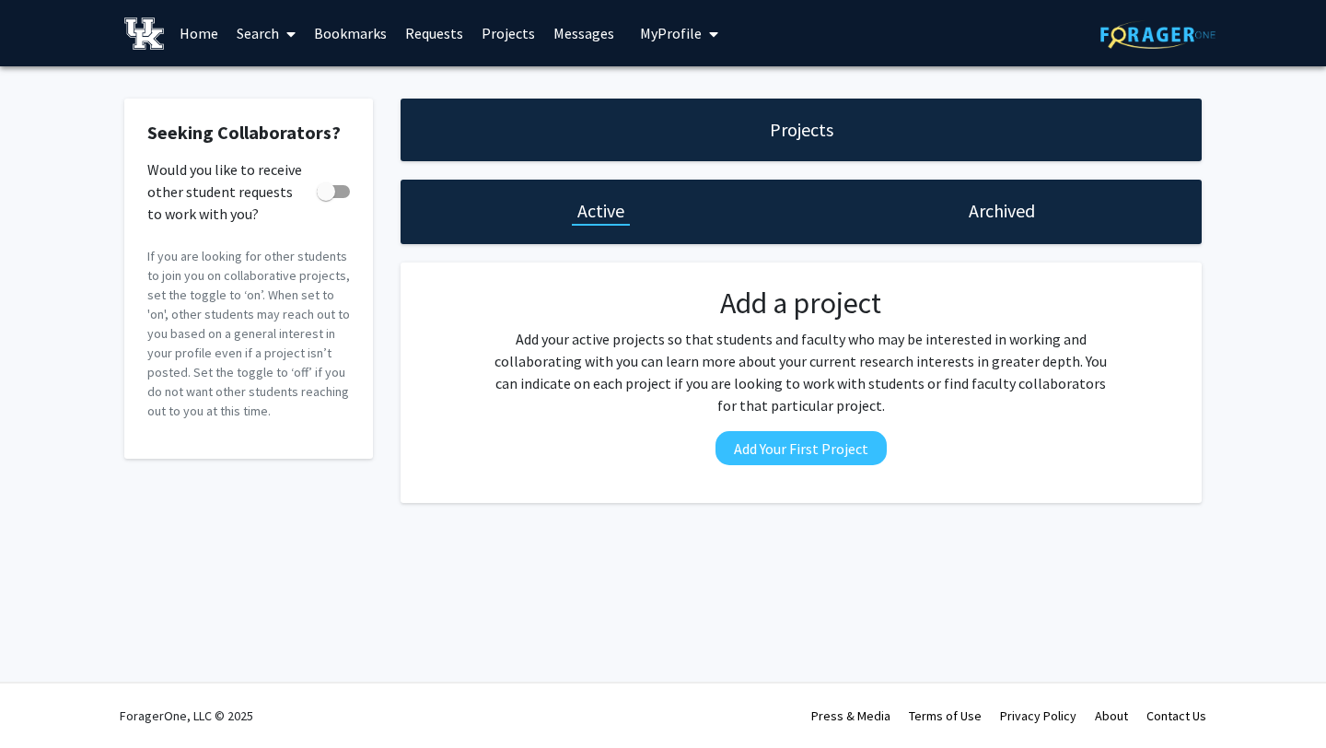
click at [500, 45] on link "Projects" at bounding box center [509, 33] width 72 height 64
click at [418, 41] on link "Requests" at bounding box center [434, 33] width 76 height 64
